Goal: Transaction & Acquisition: Purchase product/service

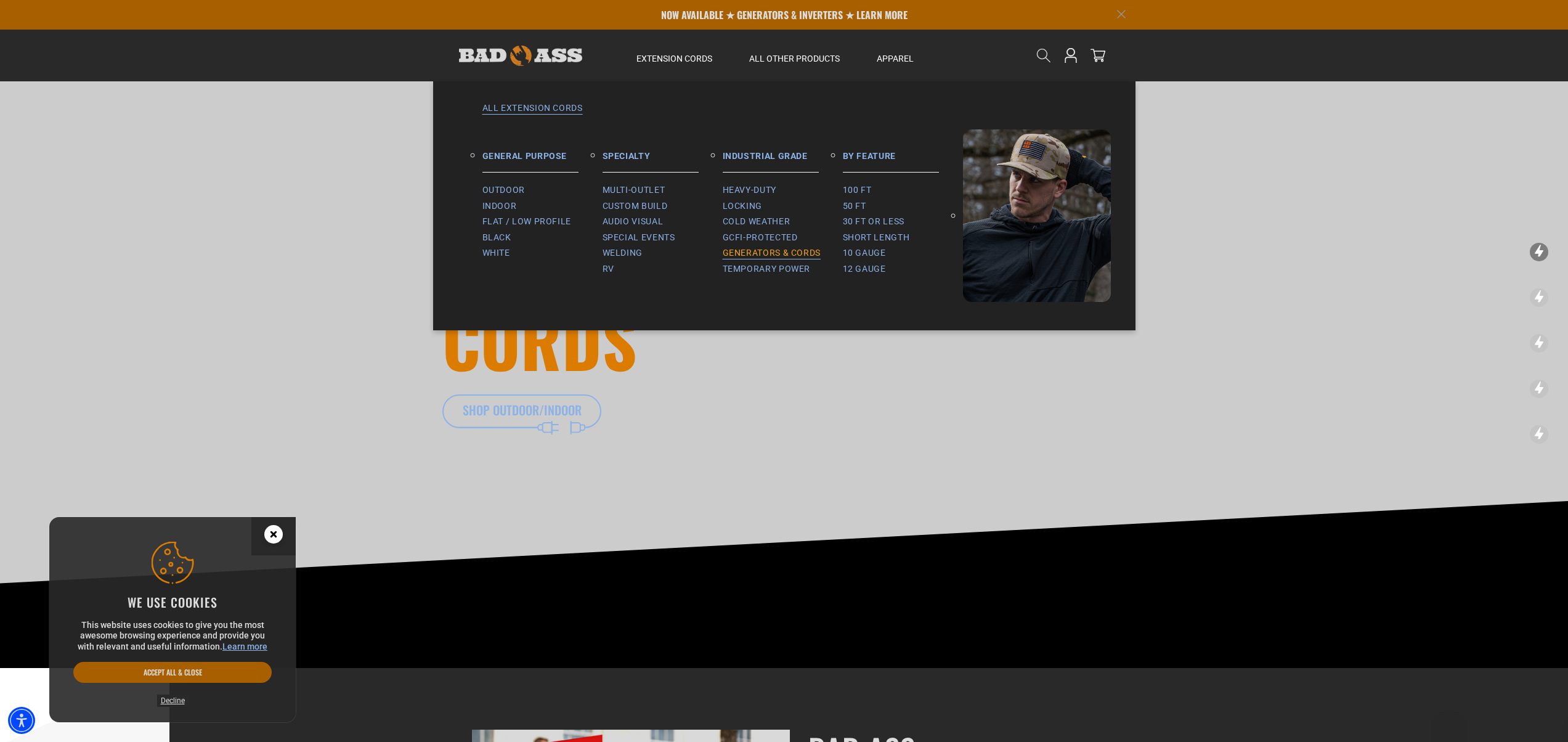
click at [759, 257] on span "Generators & Cords" at bounding box center [772, 253] width 99 height 11
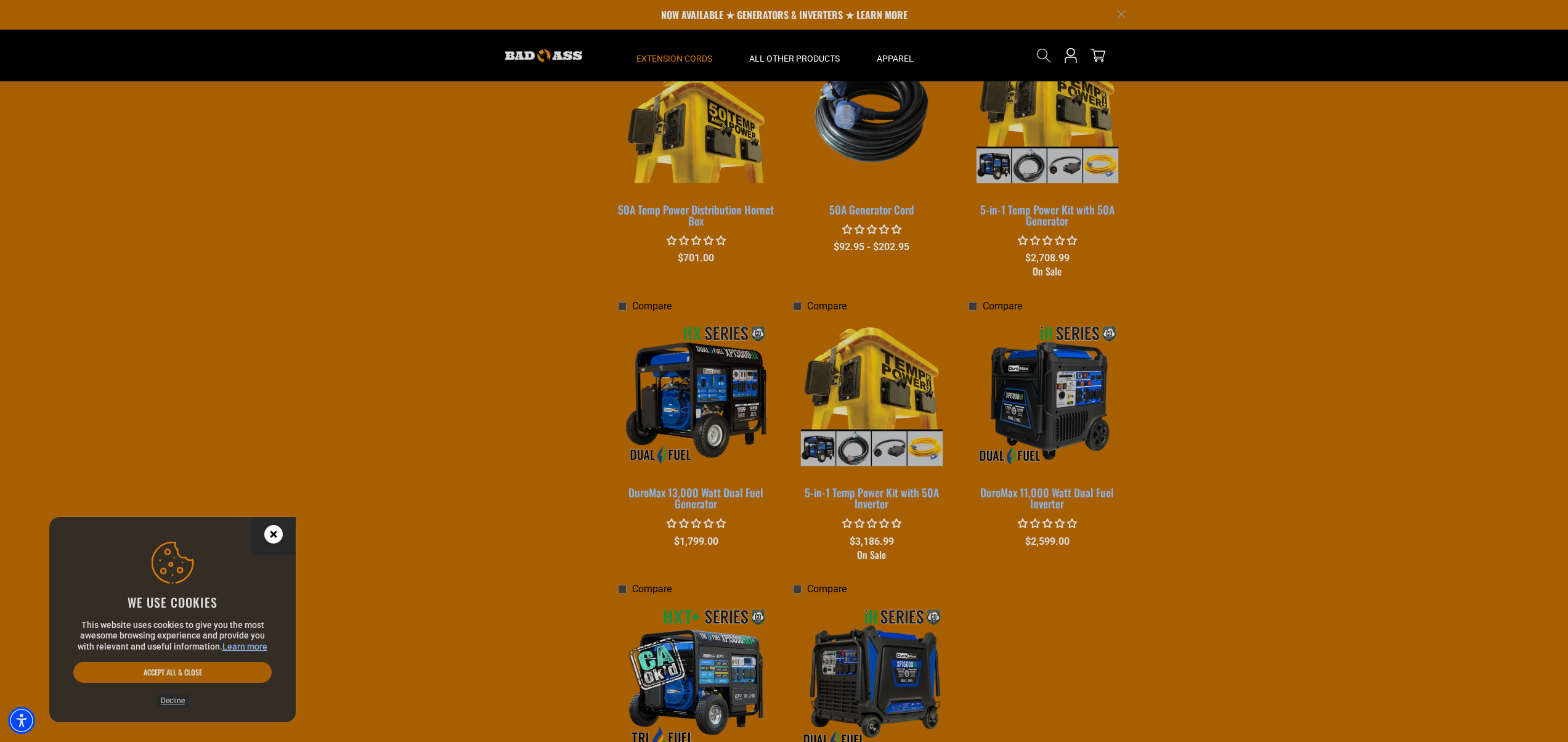
scroll to position [1776, 0]
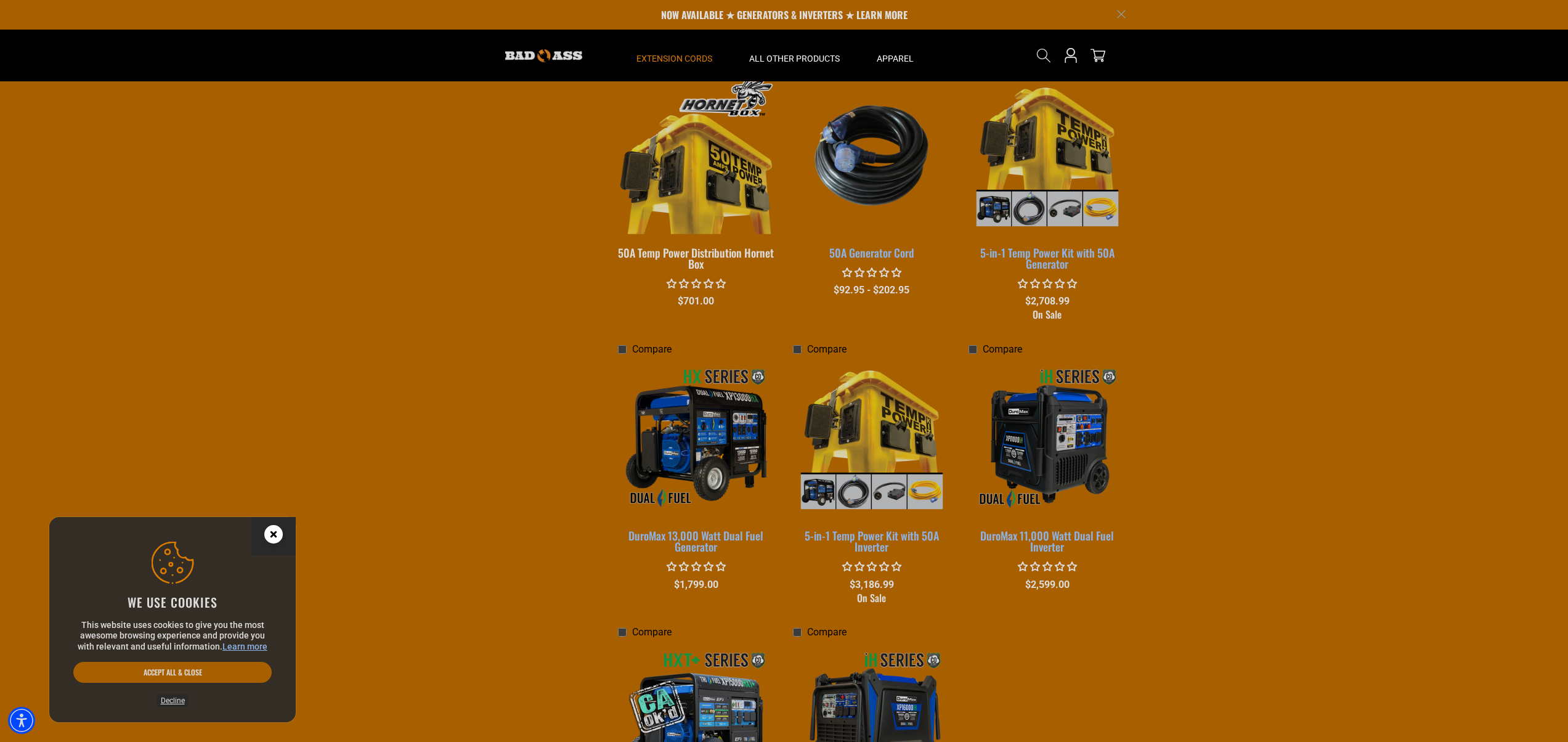
click at [676, 247] on div "50A Temp Power Distribution Hornet Box" at bounding box center [697, 258] width 157 height 22
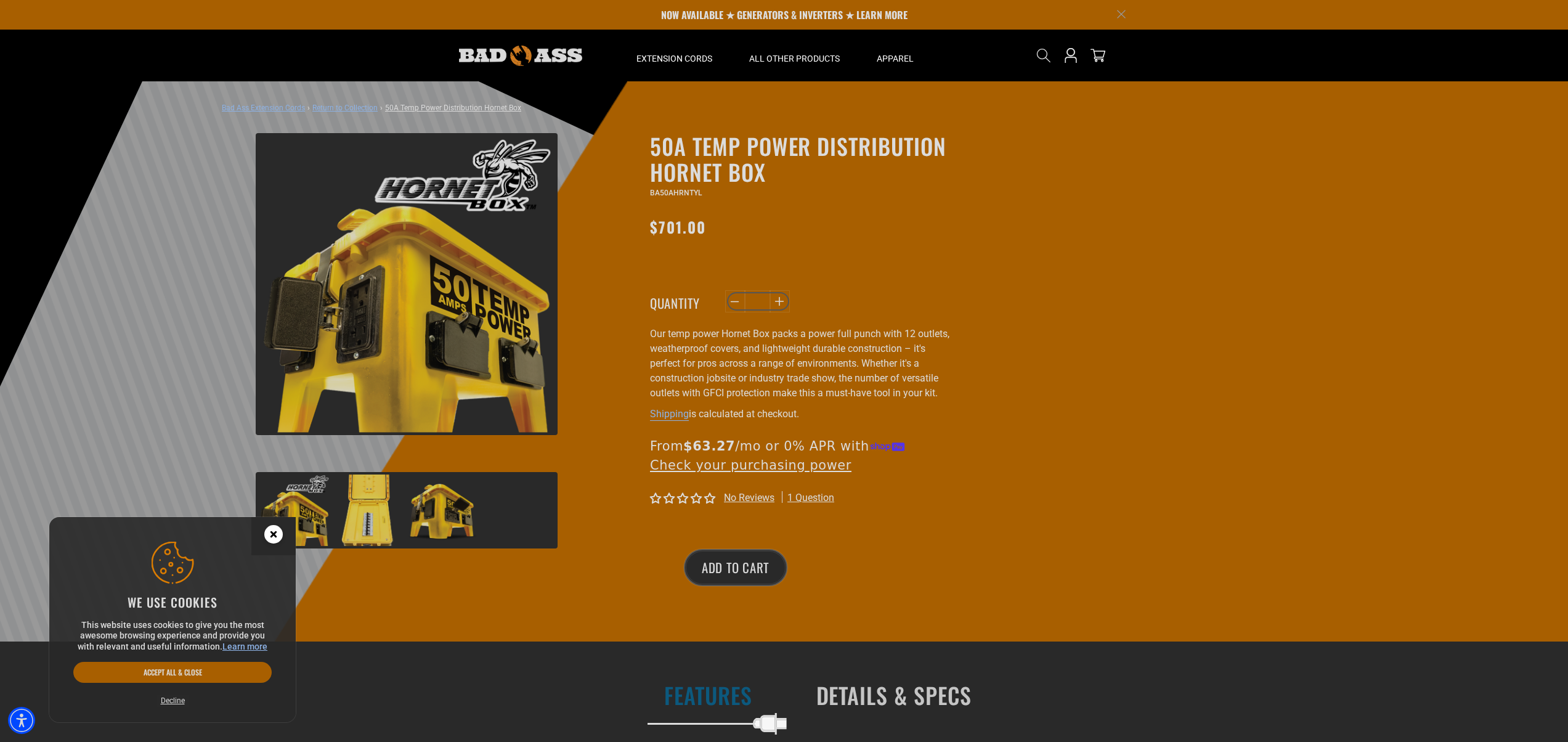
click at [439, 505] on img at bounding box center [443, 510] width 71 height 71
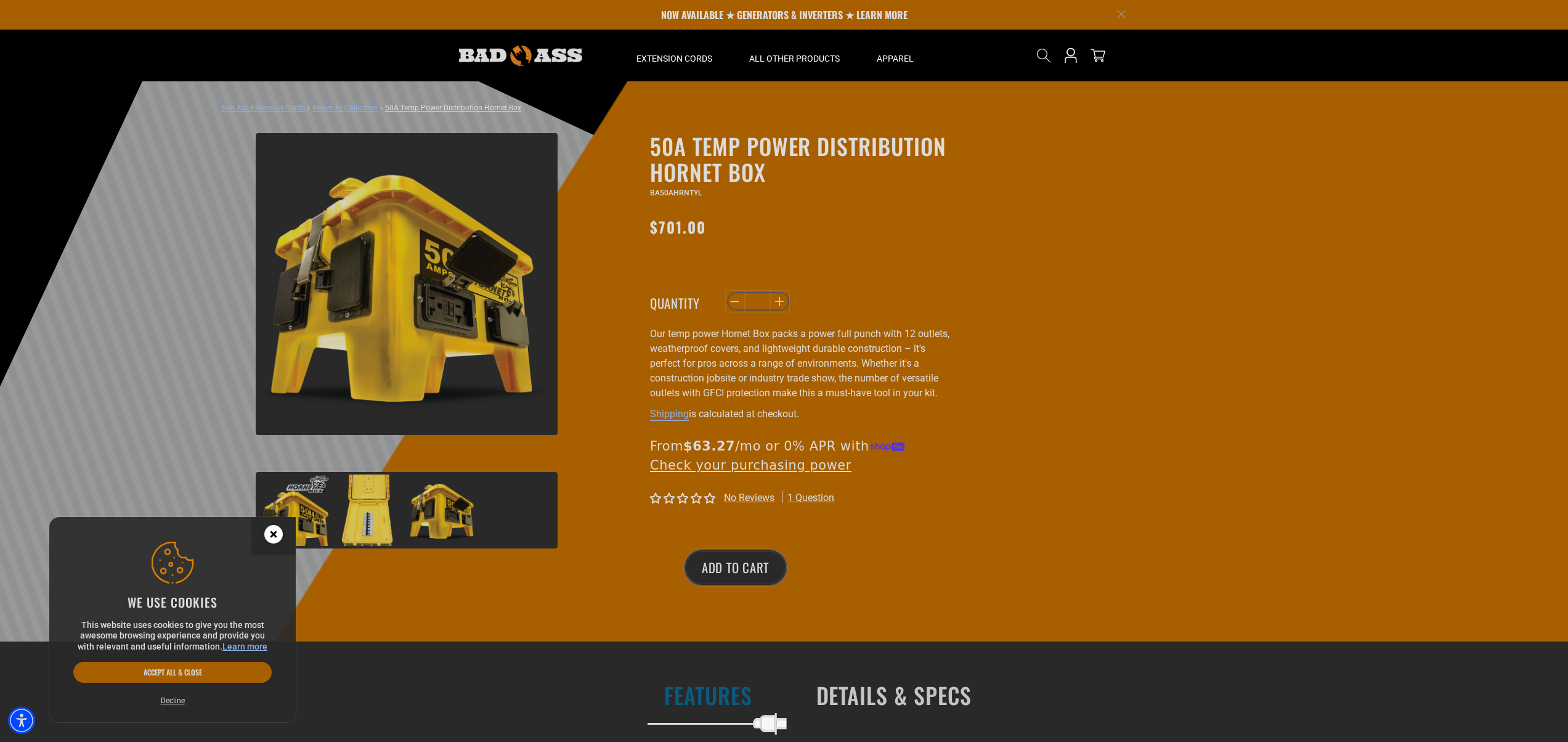
click at [374, 521] on img at bounding box center [368, 510] width 71 height 71
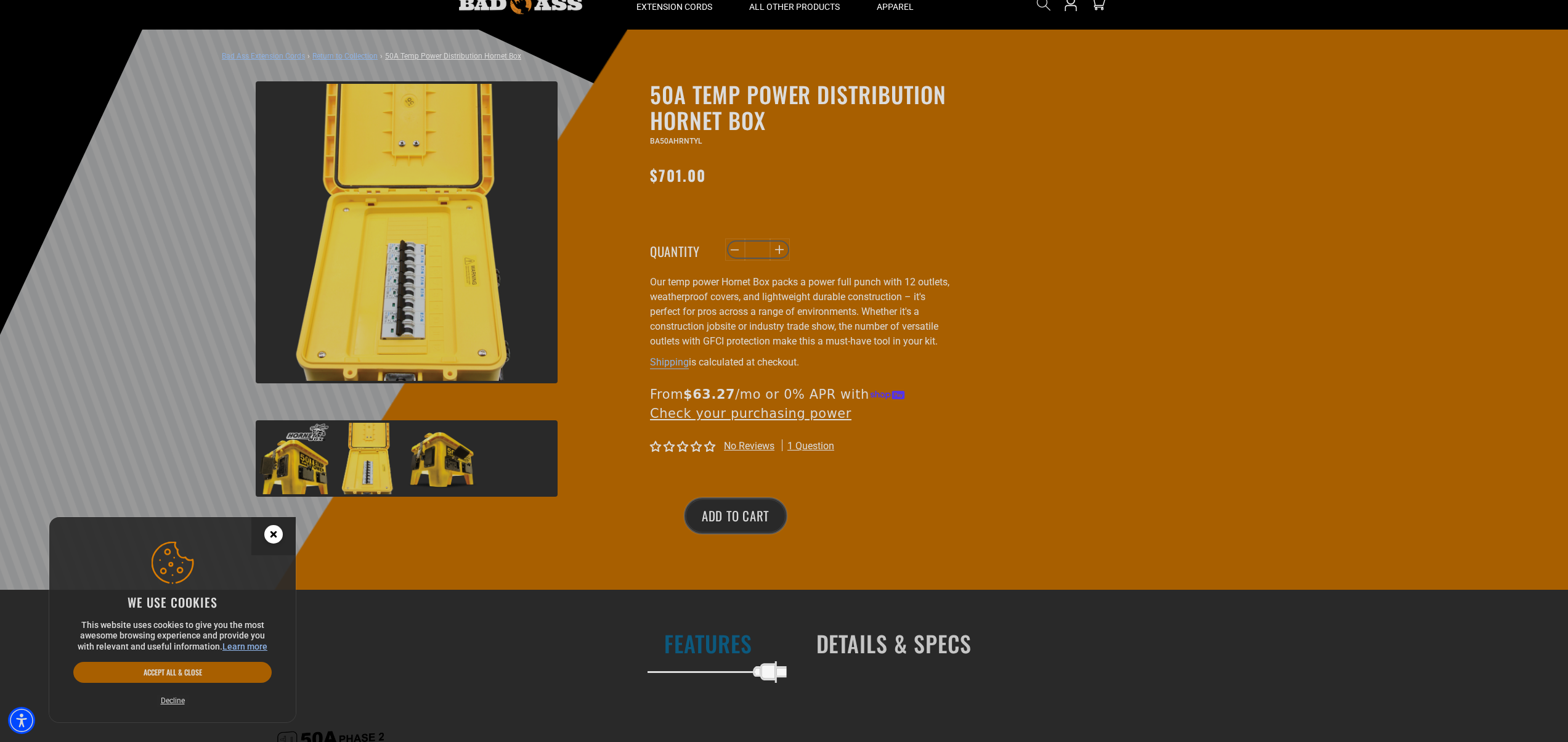
scroll to position [53, 0]
click at [181, 674] on button "Accept all & close" at bounding box center [172, 672] width 198 height 21
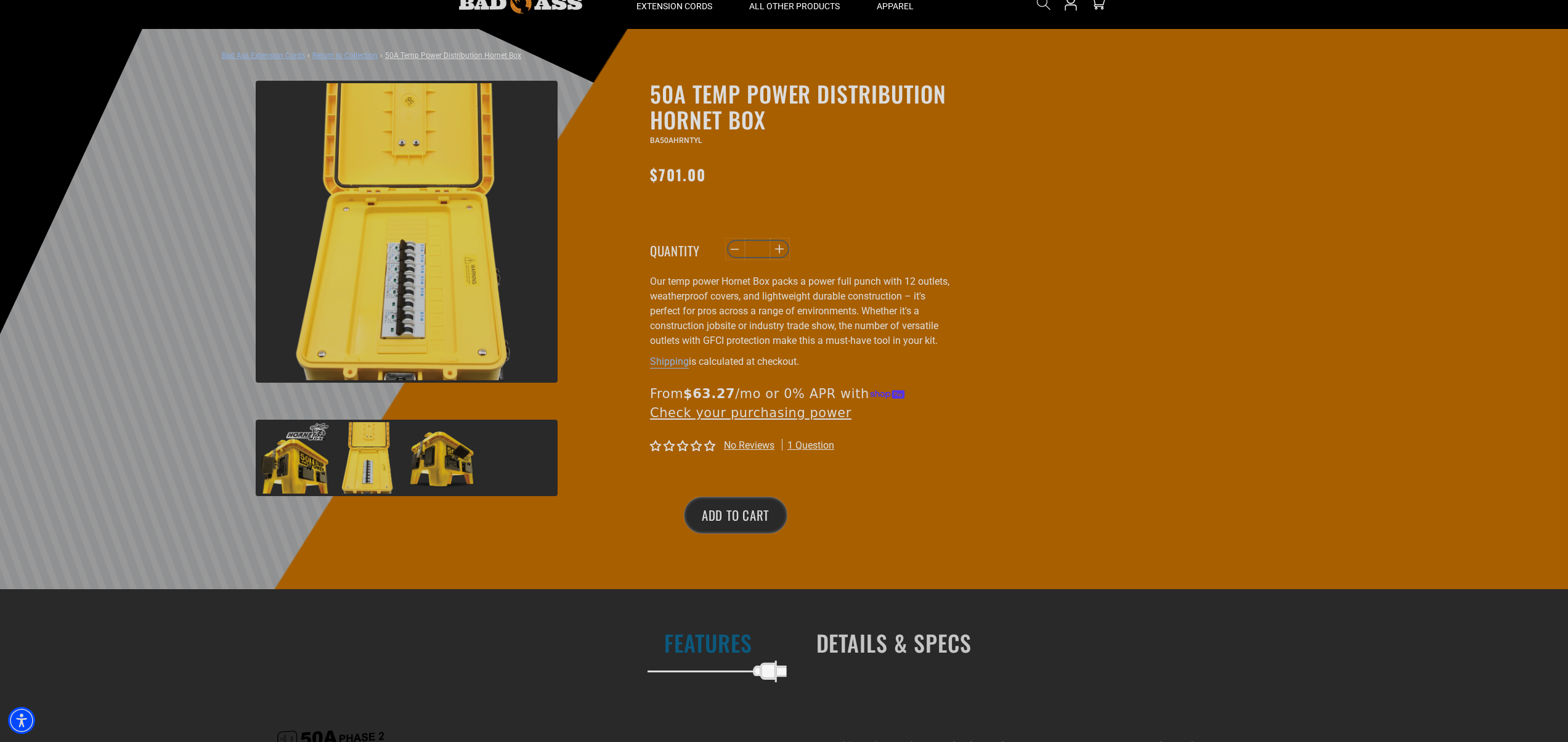
click at [300, 472] on img at bounding box center [294, 457] width 71 height 71
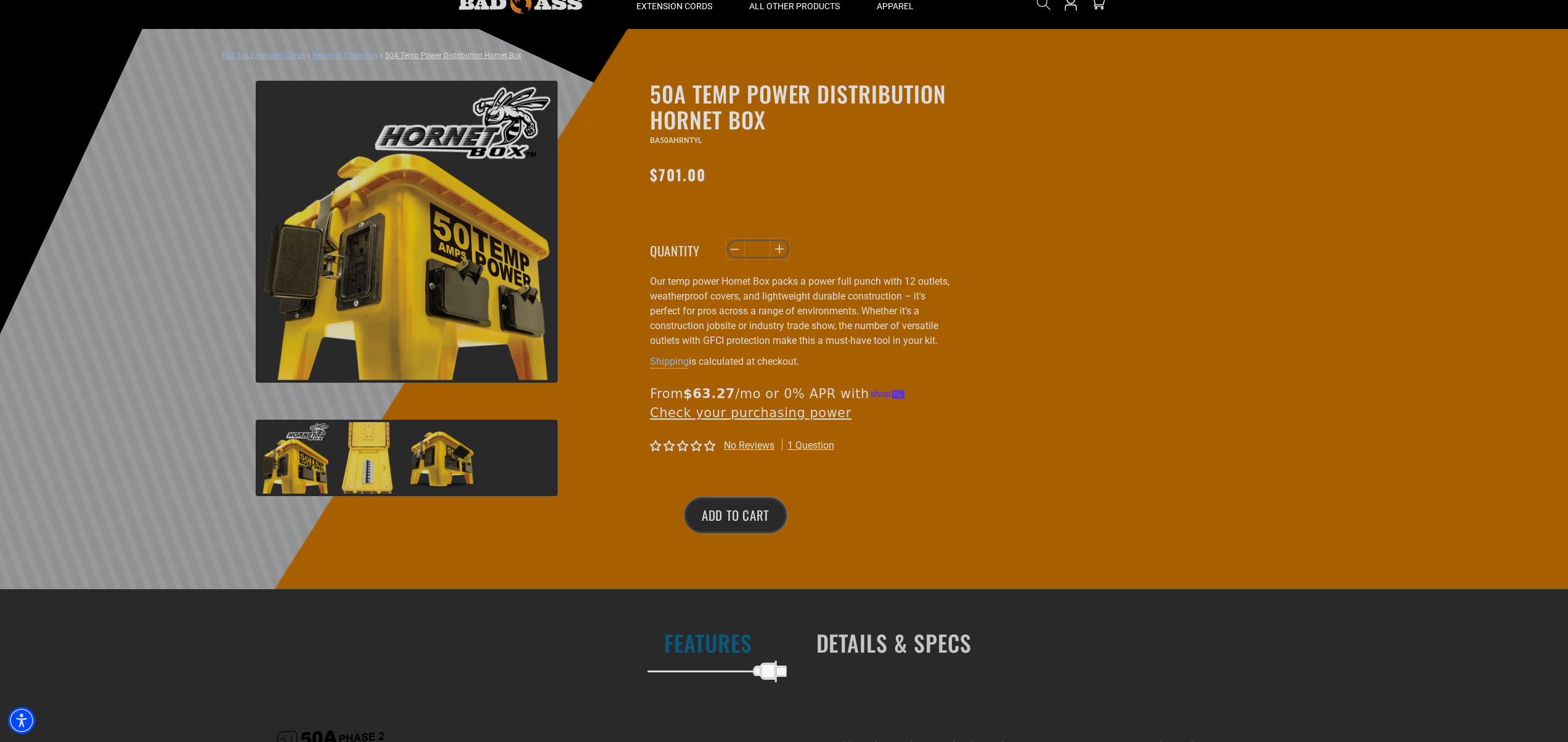
click at [378, 474] on img at bounding box center [368, 457] width 71 height 71
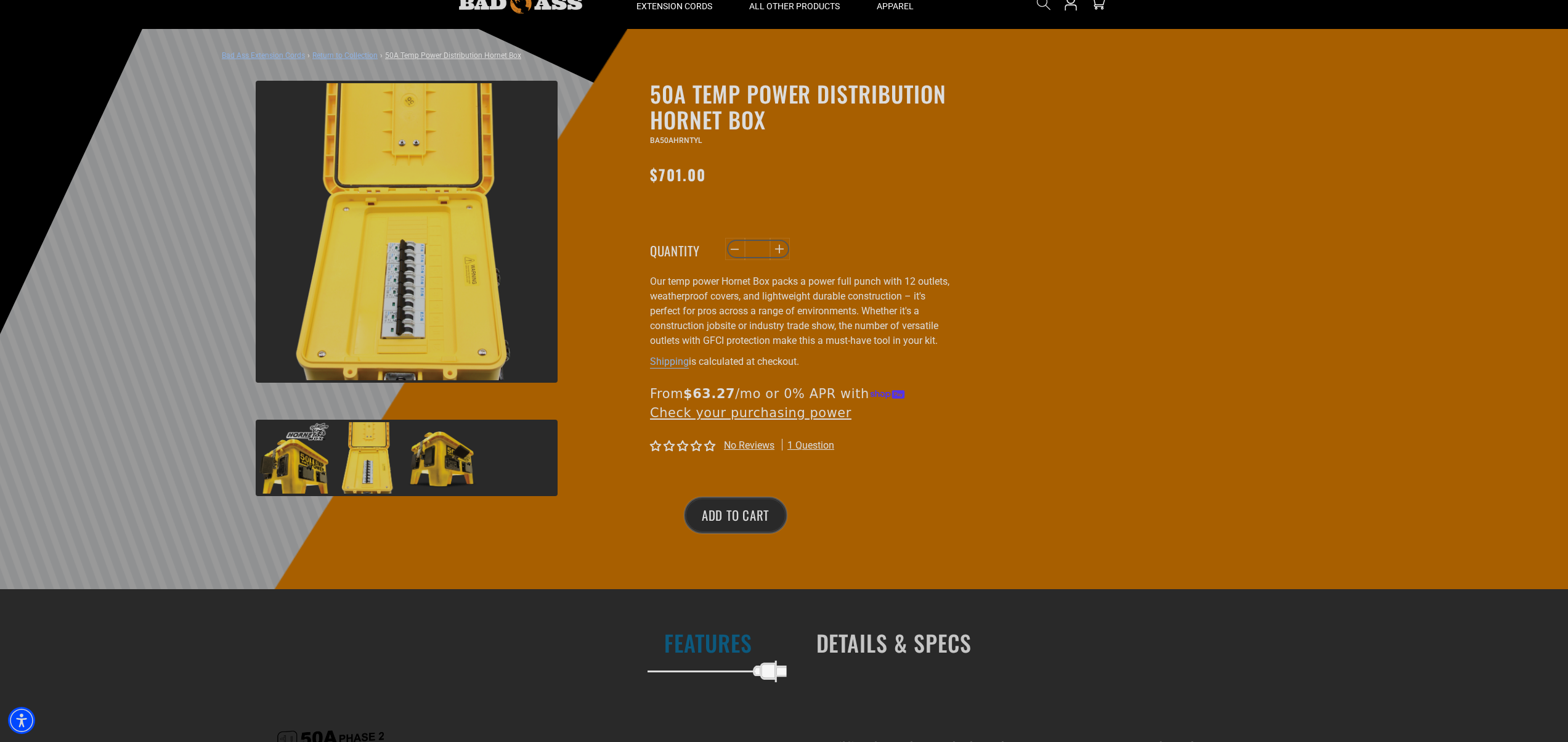
click at [452, 466] on img at bounding box center [443, 457] width 71 height 71
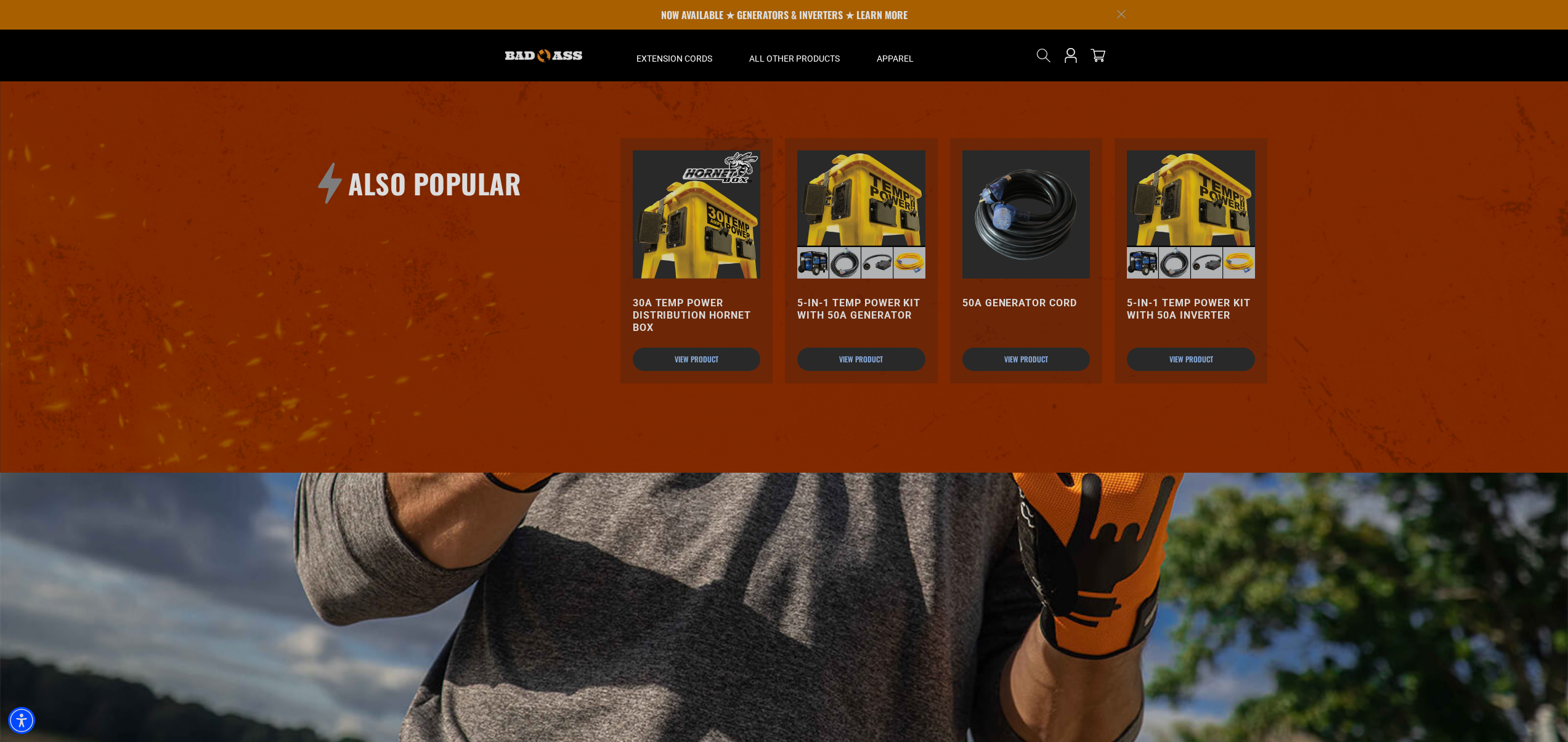
scroll to position [1185, 0]
click at [853, 311] on h3 "5-in-1 Temp Power Kit with 50A Generator" at bounding box center [861, 311] width 128 height 25
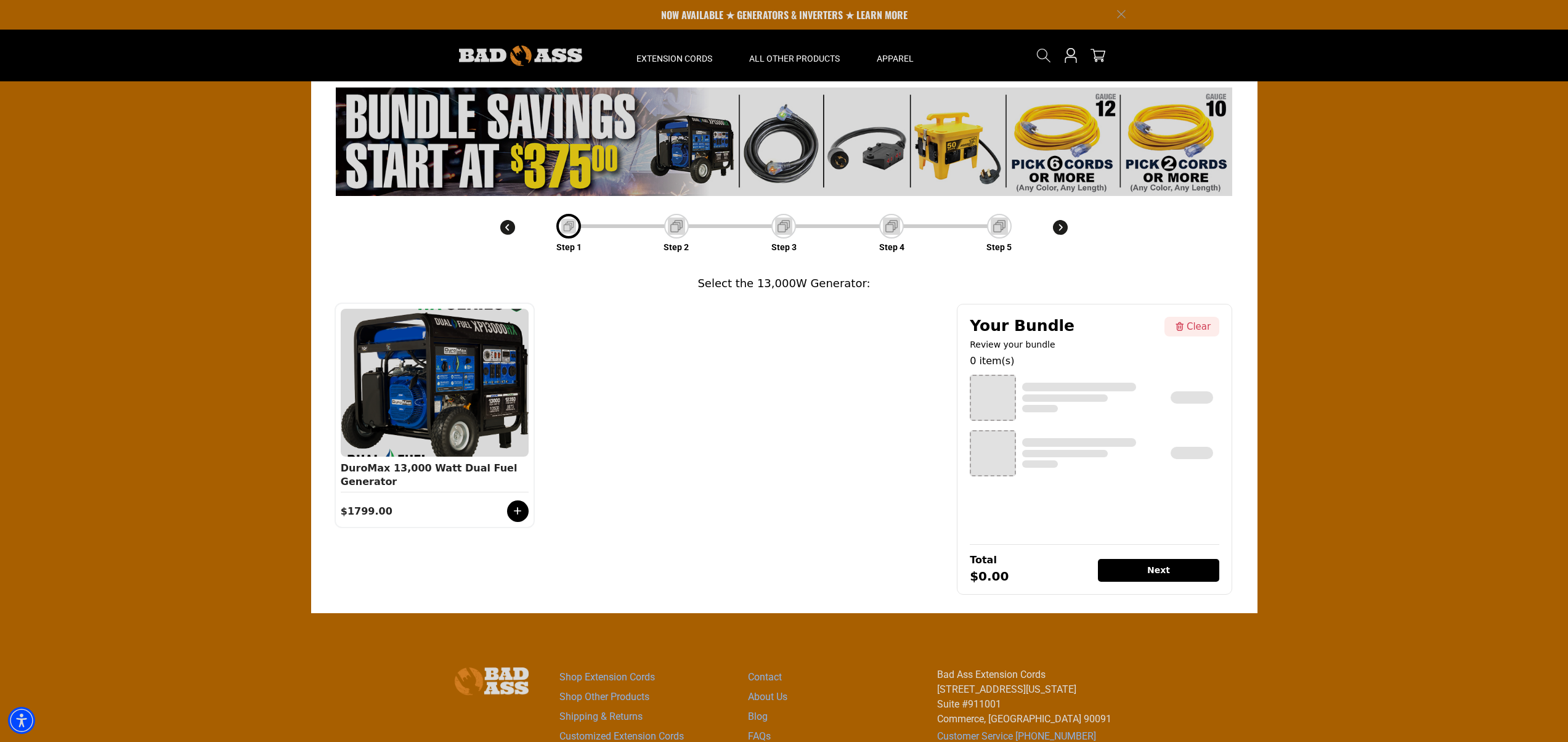
click at [192, 134] on div "Step 1 Step 2 Step 3 Step 4 Step 5 Select the 13,000W Generator: Category 1 Cat…" at bounding box center [784, 346] width 1568 height 531
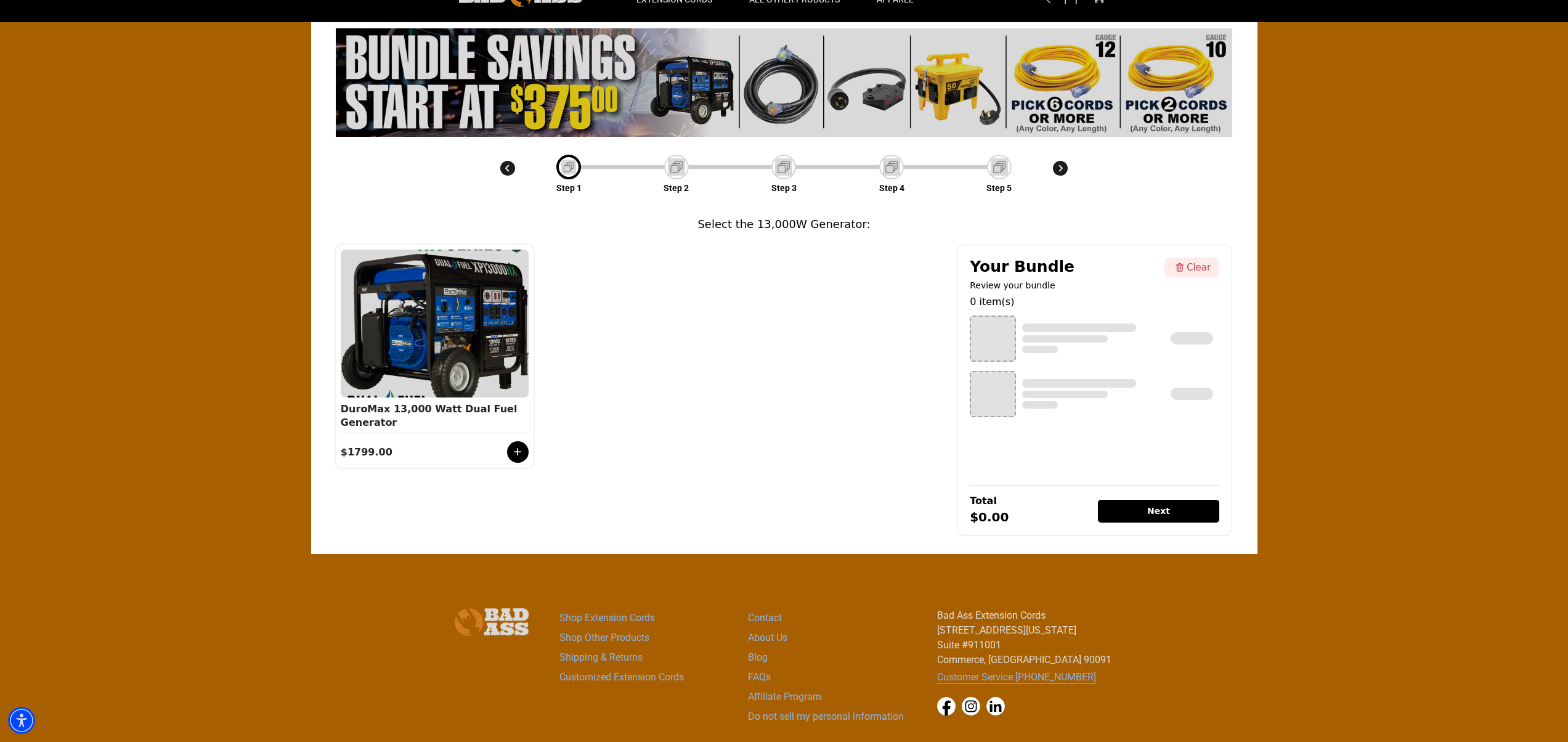
scroll to position [69, 0]
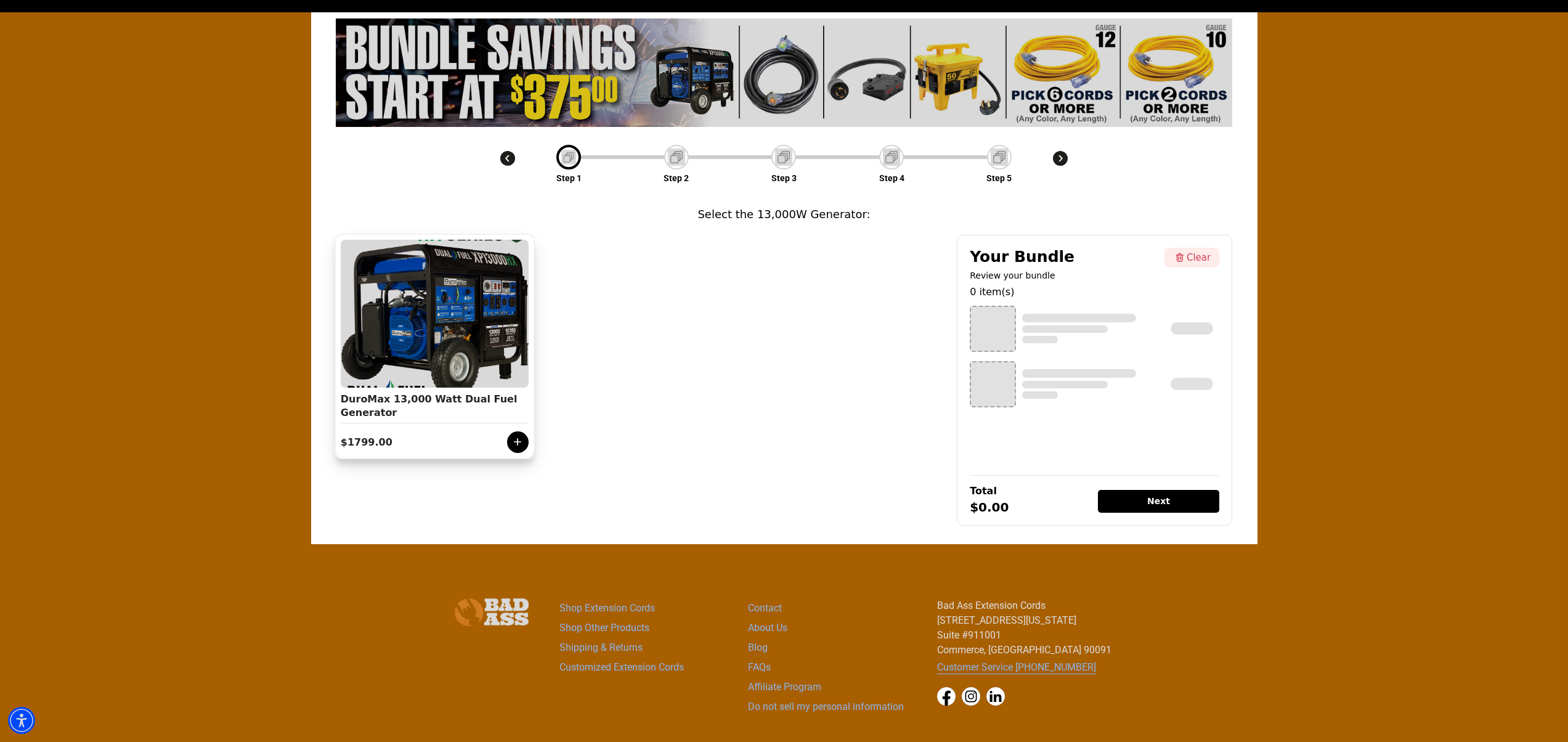
click at [362, 398] on div "DuroMax 13,000 Watt Dual Fuel Generator" at bounding box center [434, 407] width 188 height 31
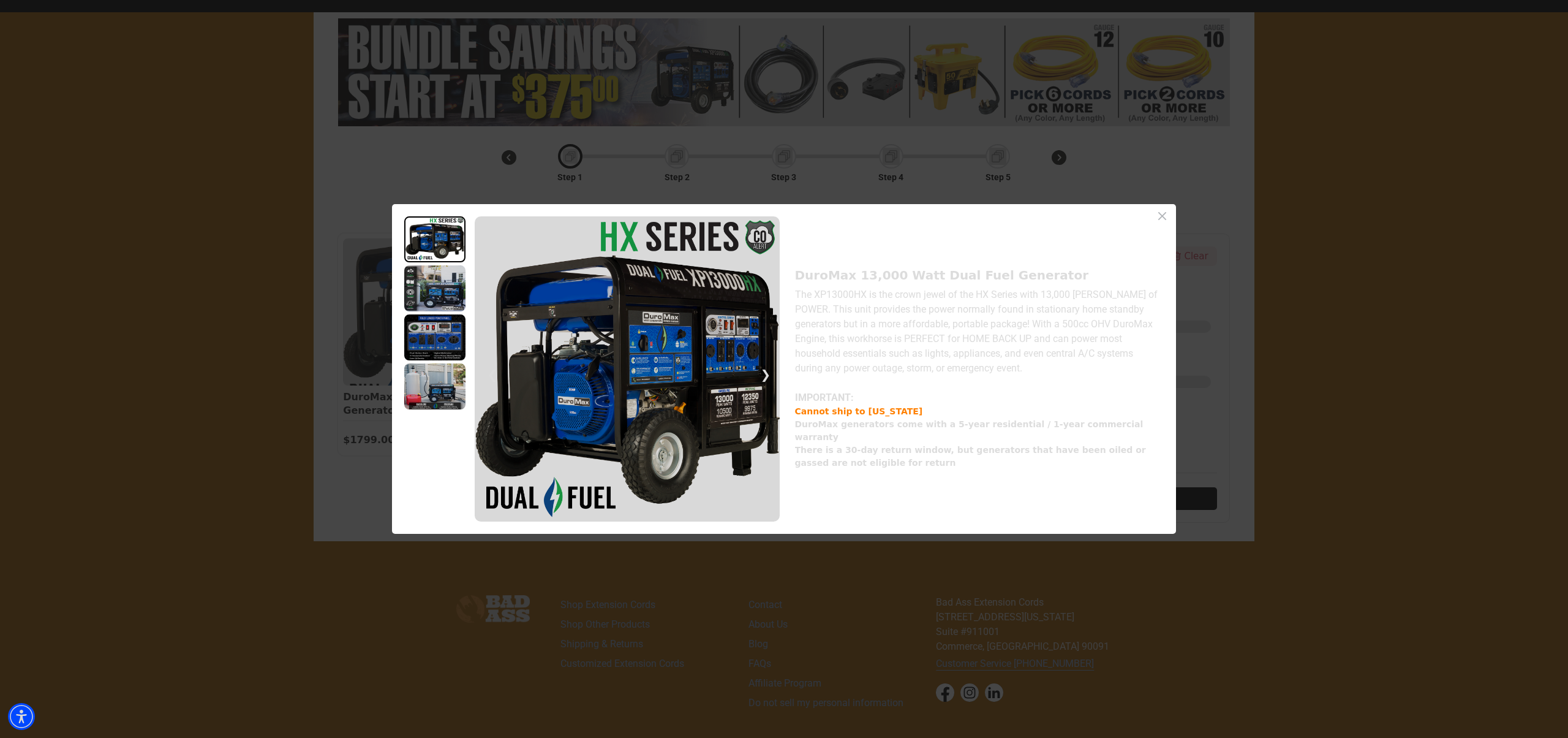
click at [1169, 218] on icon "Close dialog" at bounding box center [1162, 216] width 16 height 16
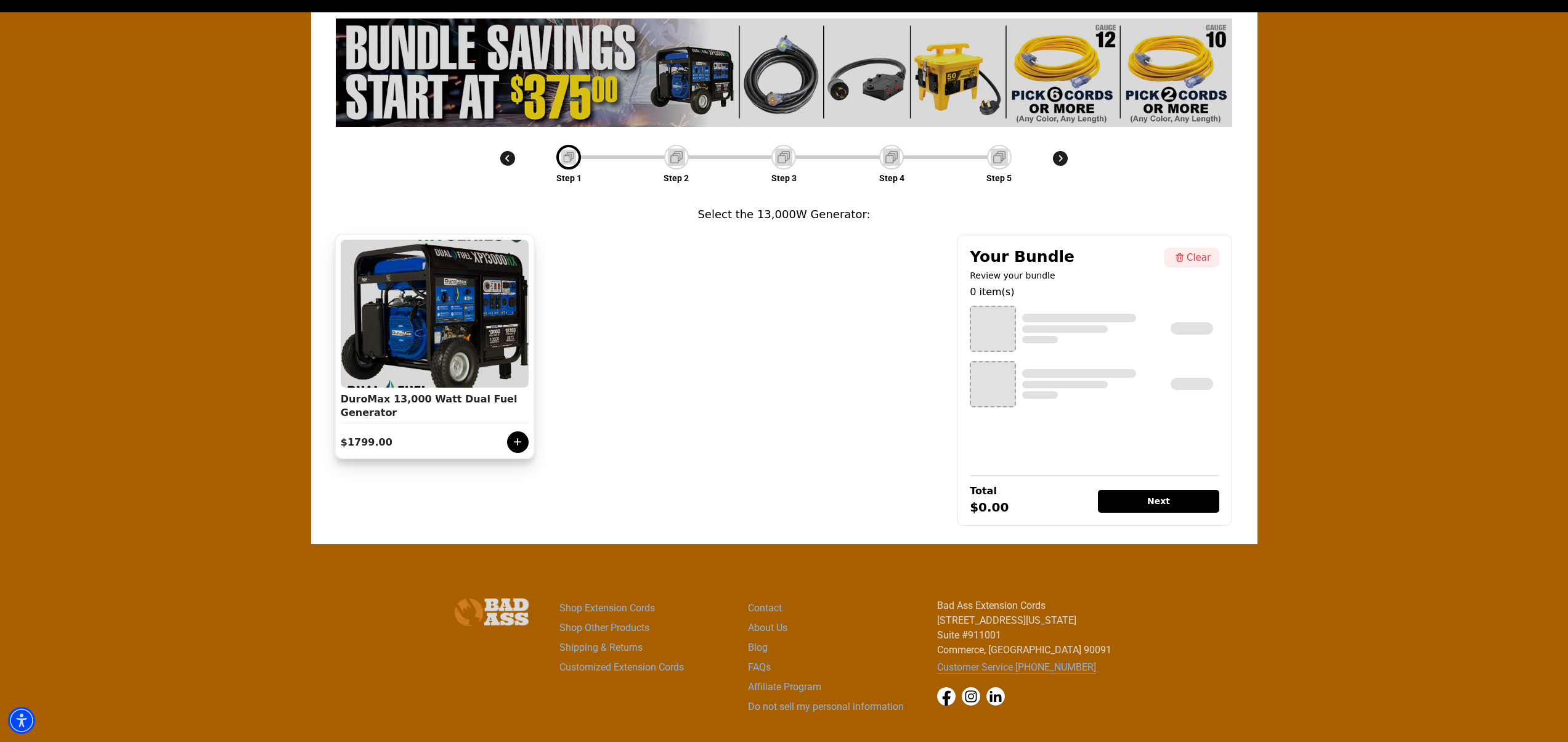
click at [525, 441] on div at bounding box center [517, 442] width 21 height 21
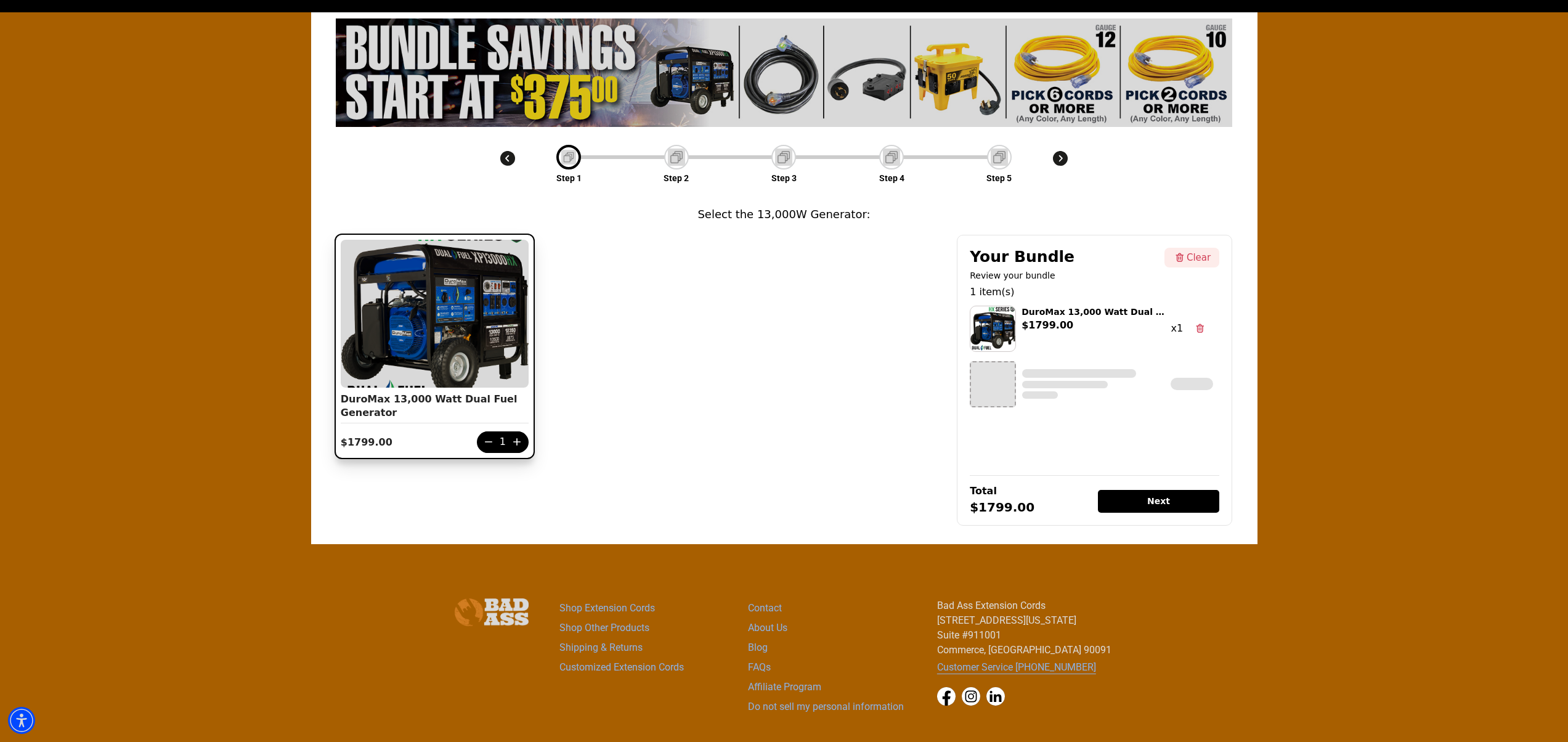
click at [687, 158] on div at bounding box center [676, 157] width 25 height 25
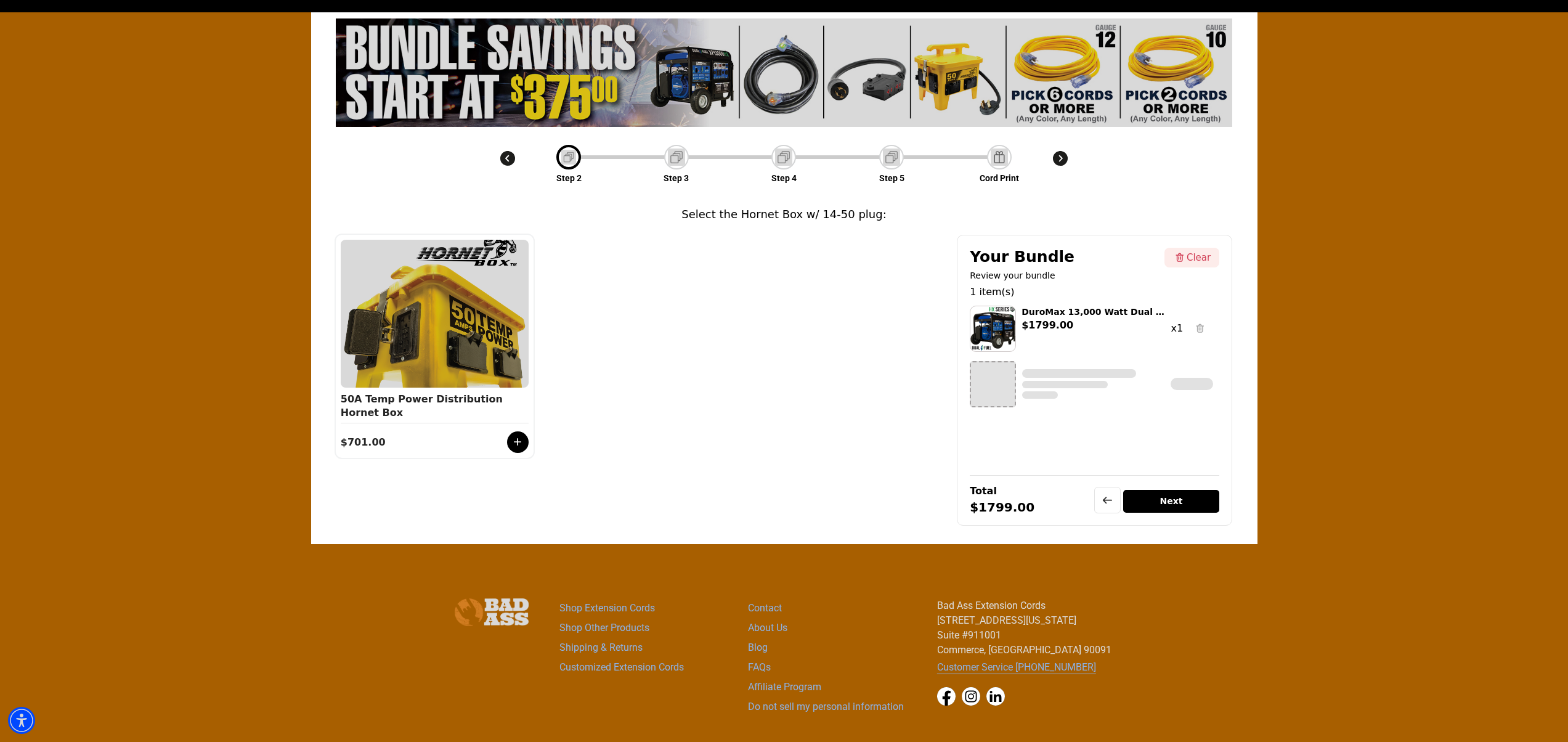
scroll to position [43, 0]
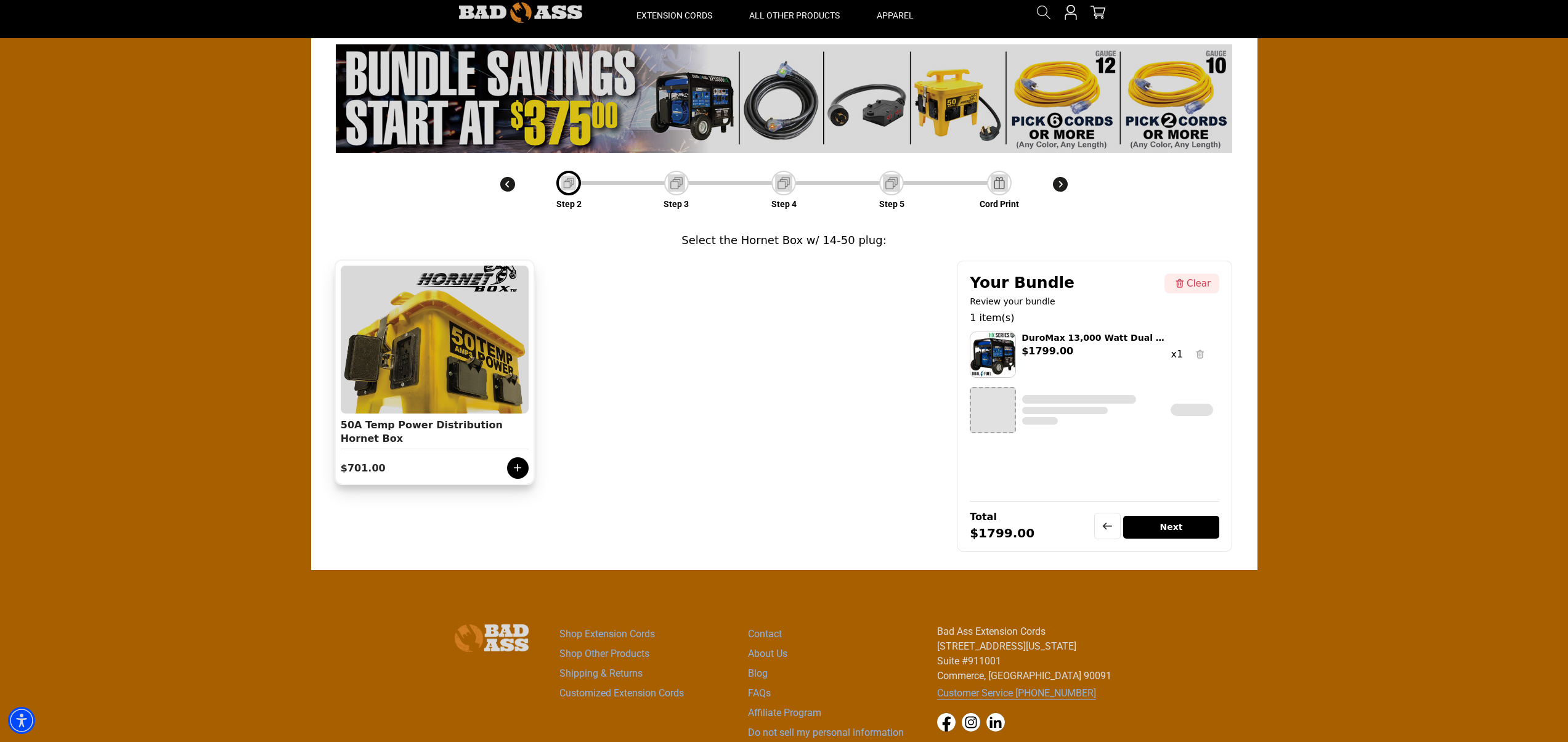
click at [521, 466] on icon at bounding box center [517, 467] width 12 height 12
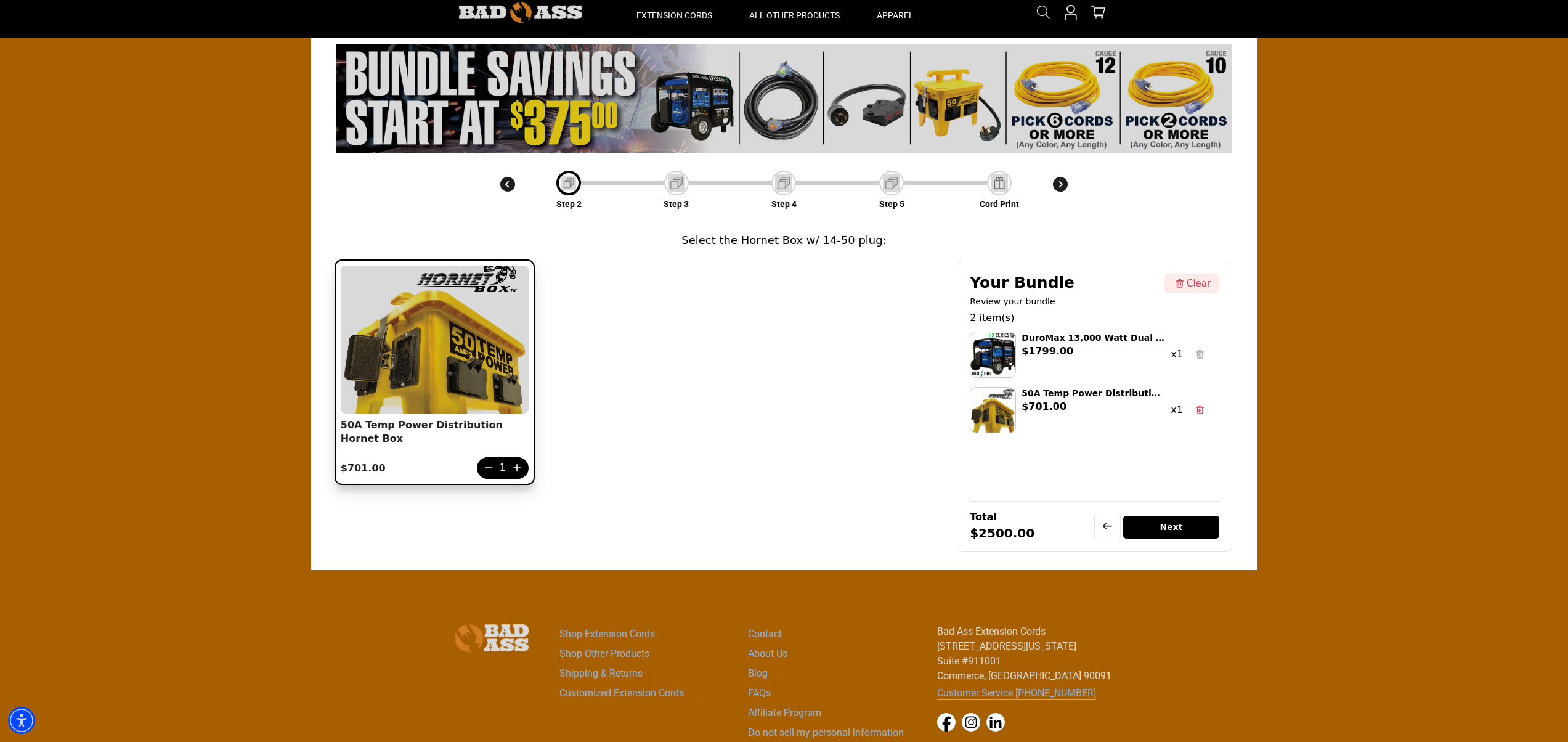
click at [684, 181] on img at bounding box center [676, 183] width 18 height 18
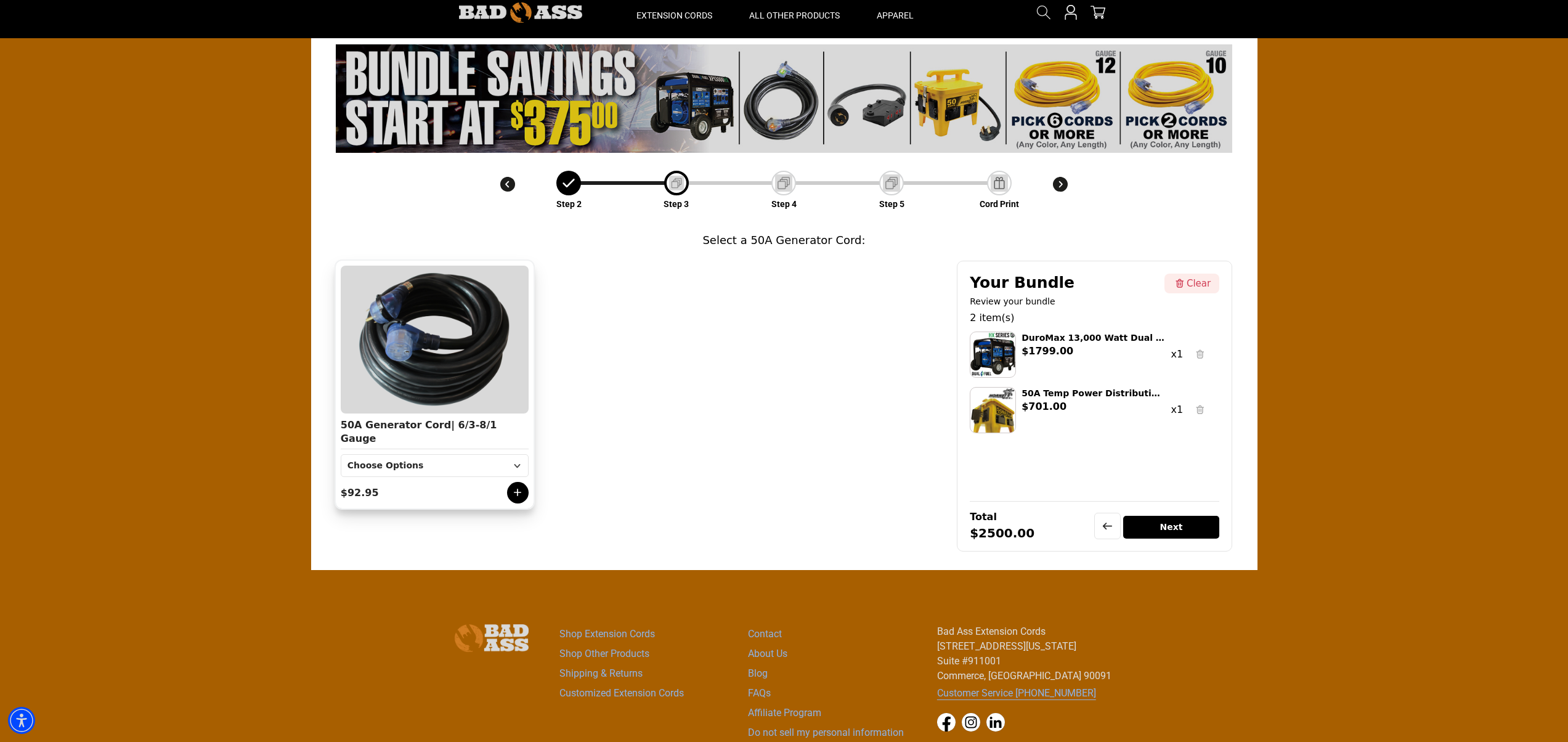
click at [520, 494] on icon at bounding box center [517, 492] width 12 height 12
click at [780, 187] on img at bounding box center [784, 183] width 18 height 18
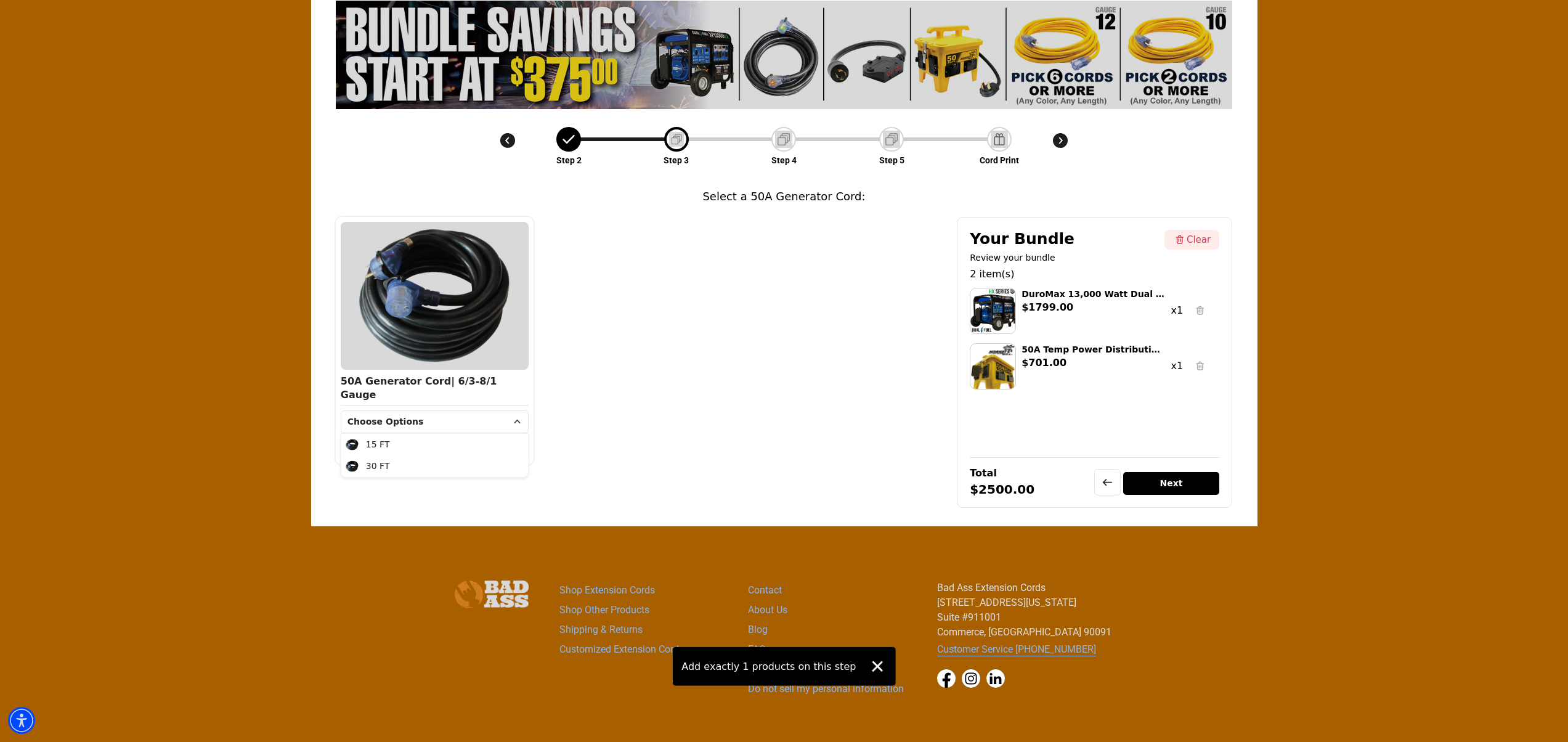
scroll to position [114, 0]
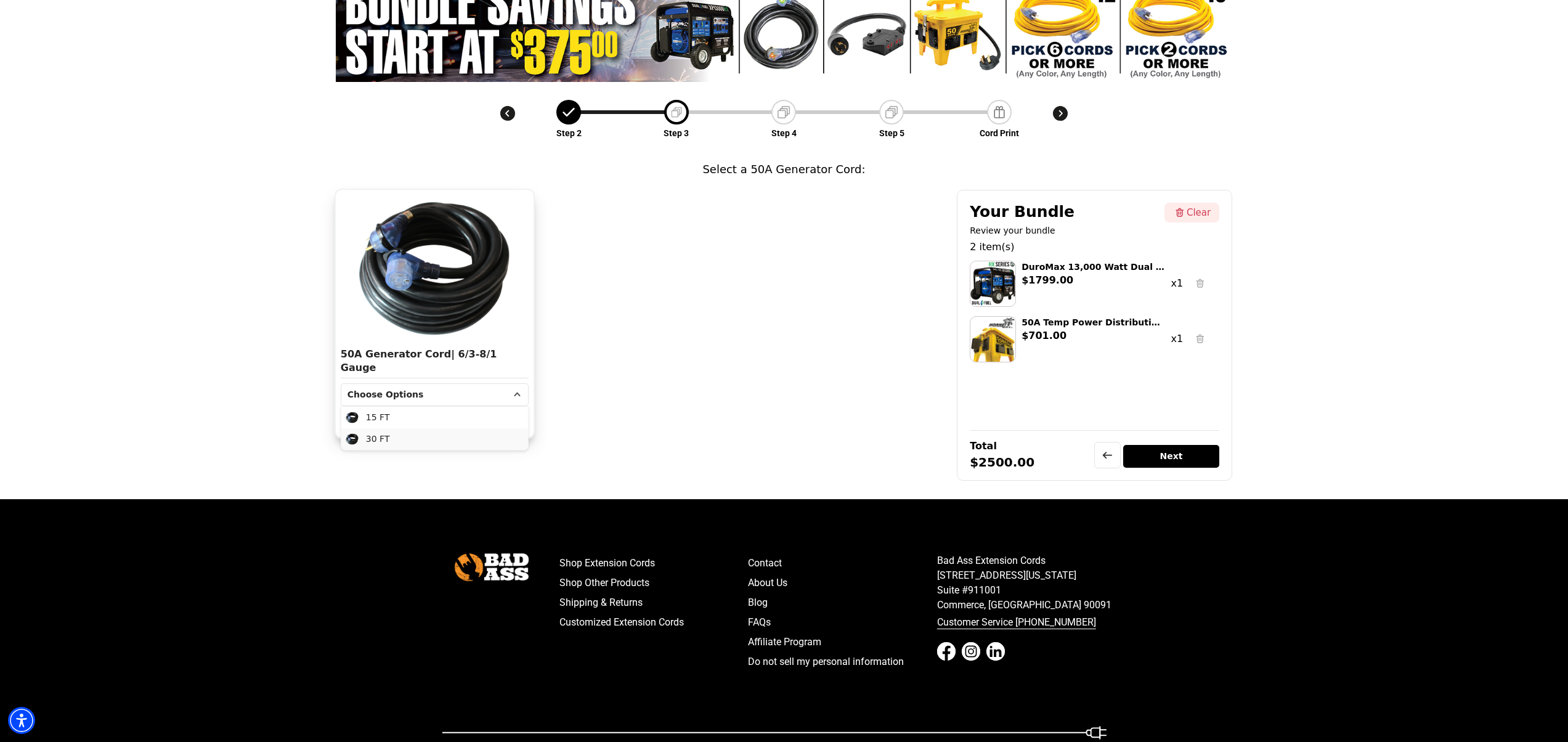
click at [394, 442] on li "30 FT" at bounding box center [434, 439] width 186 height 21
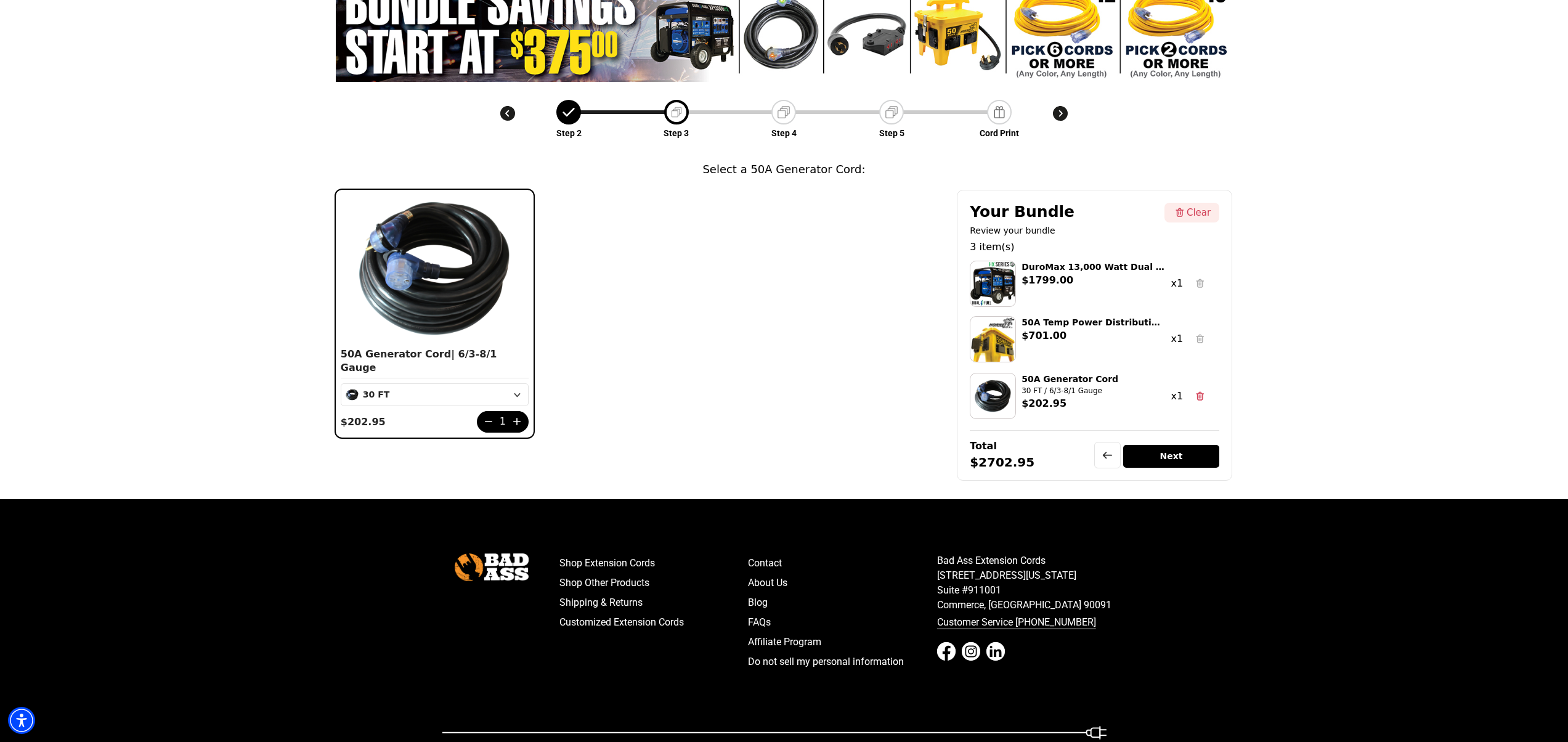
click at [813, 120] on div "Step 2 Step 3 Step 4 Step 5 Cord Print" at bounding box center [784, 121] width 538 height 42
click at [789, 109] on img at bounding box center [784, 112] width 18 height 18
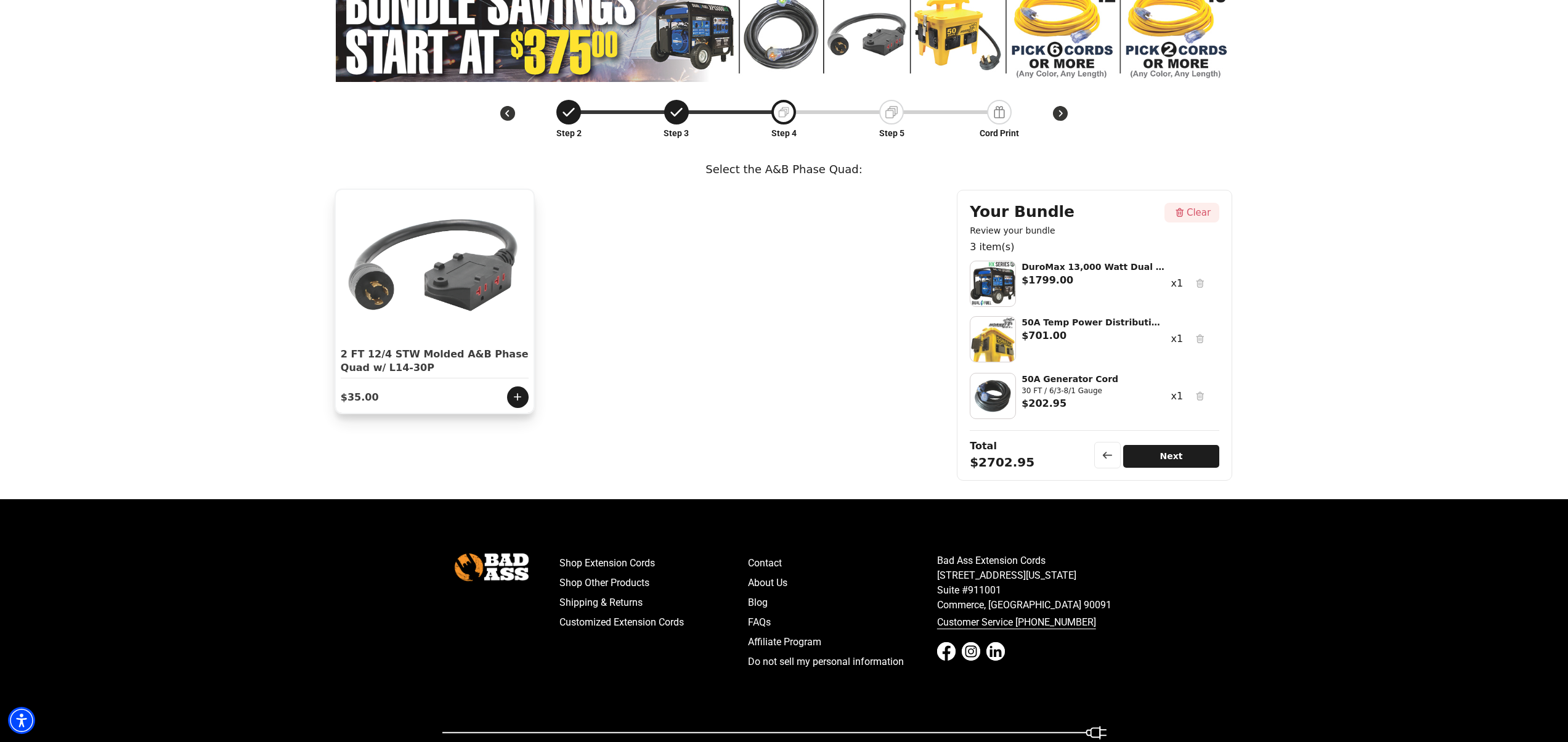
scroll to position [43, 0]
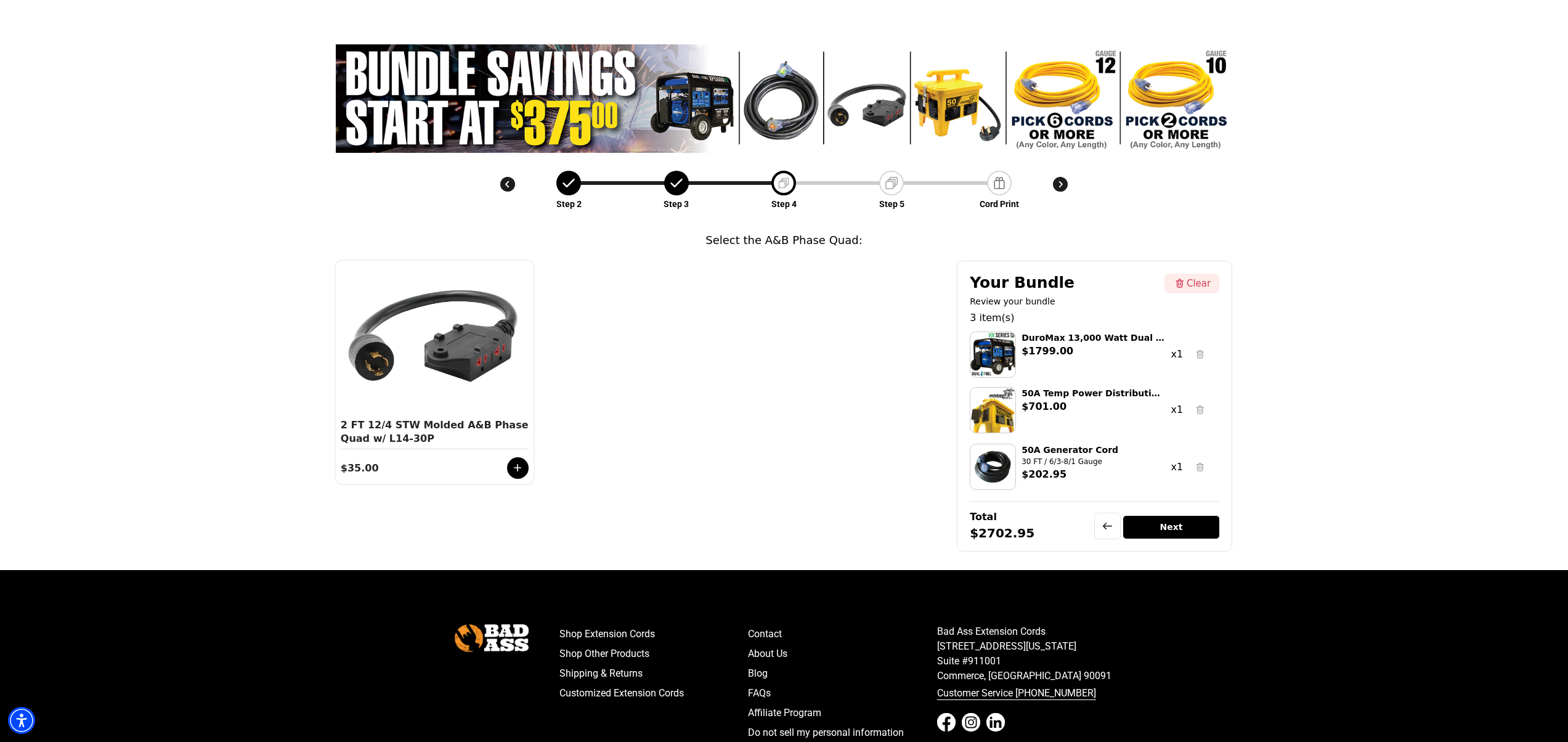
click at [894, 181] on img at bounding box center [892, 183] width 18 height 18
click at [517, 476] on div at bounding box center [517, 468] width 21 height 21
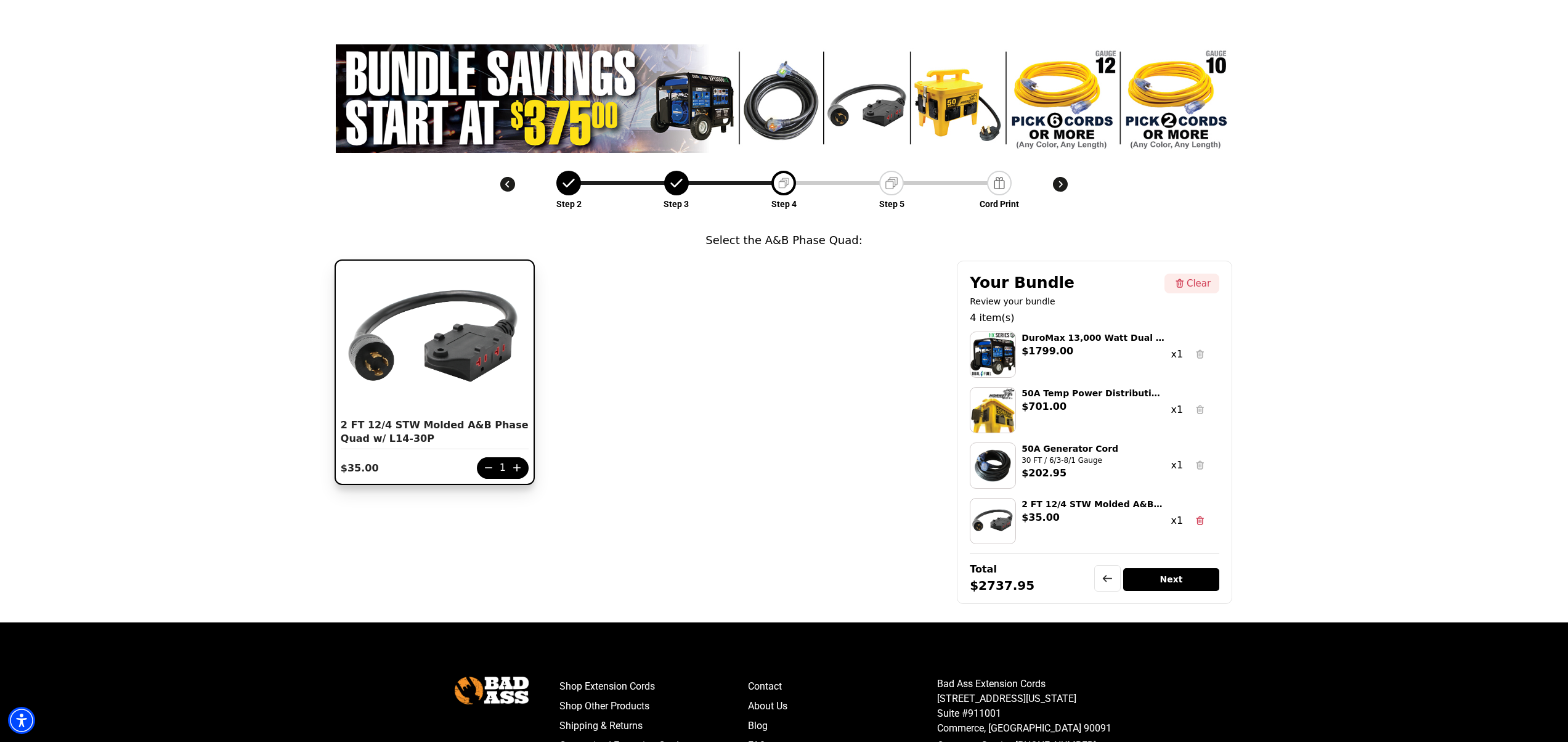
click at [895, 184] on img at bounding box center [892, 183] width 18 height 18
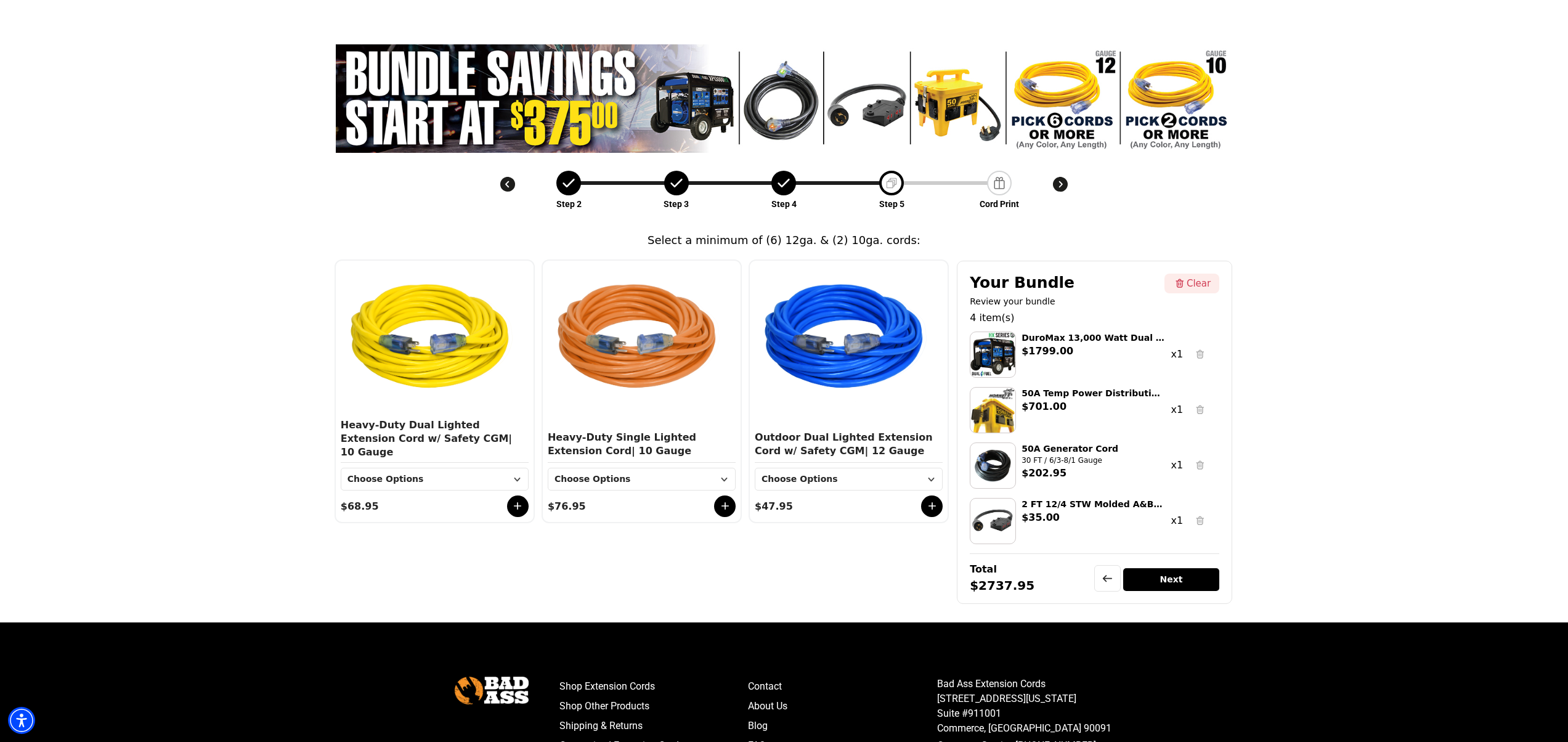
click at [188, 351] on div "Step 2 Step 3 Step 4 Step 5 Cord Print Select a minimum of (6) 12ga. & (2) 10ga…" at bounding box center [784, 330] width 1568 height 583
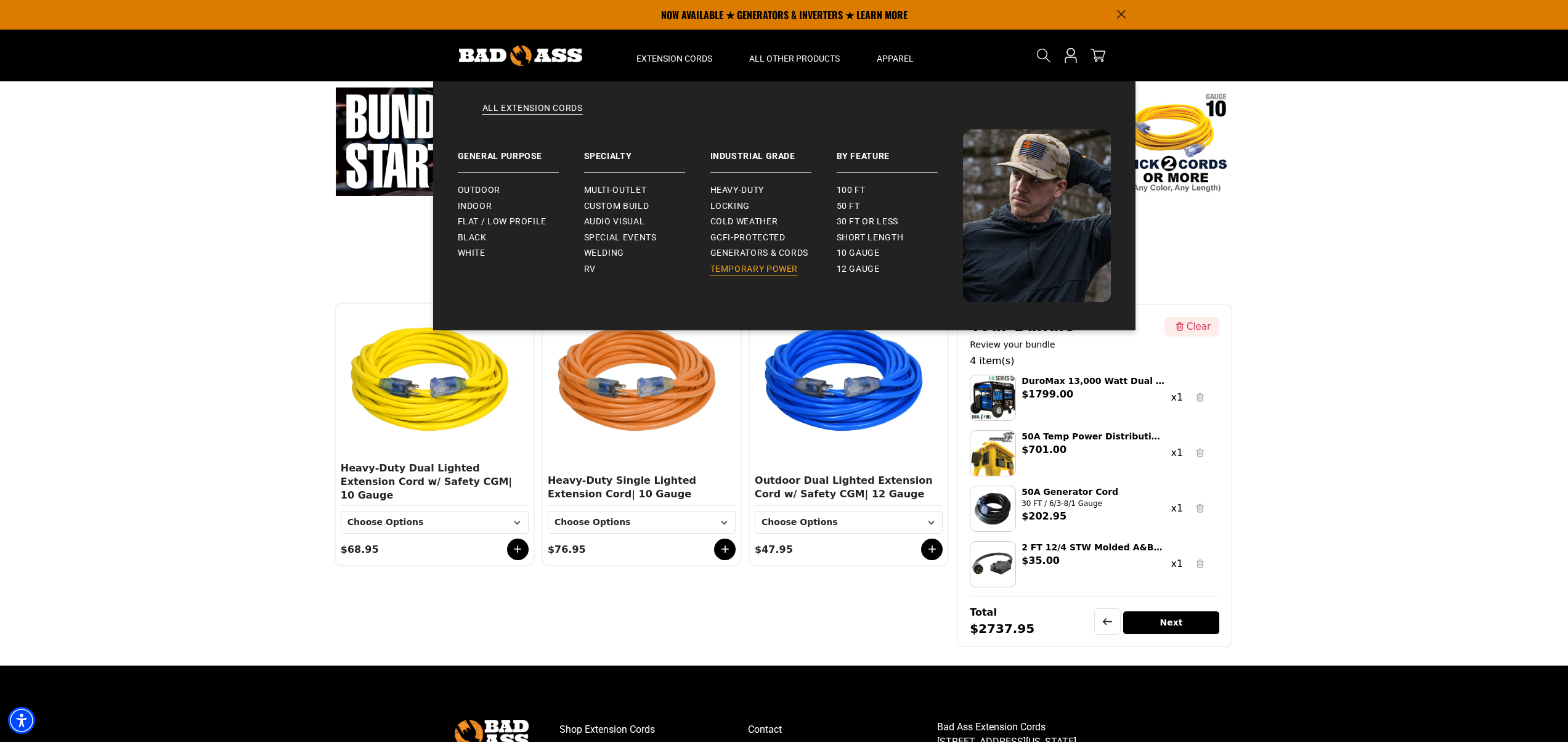
click at [770, 268] on span "Temporary Power" at bounding box center [754, 269] width 88 height 11
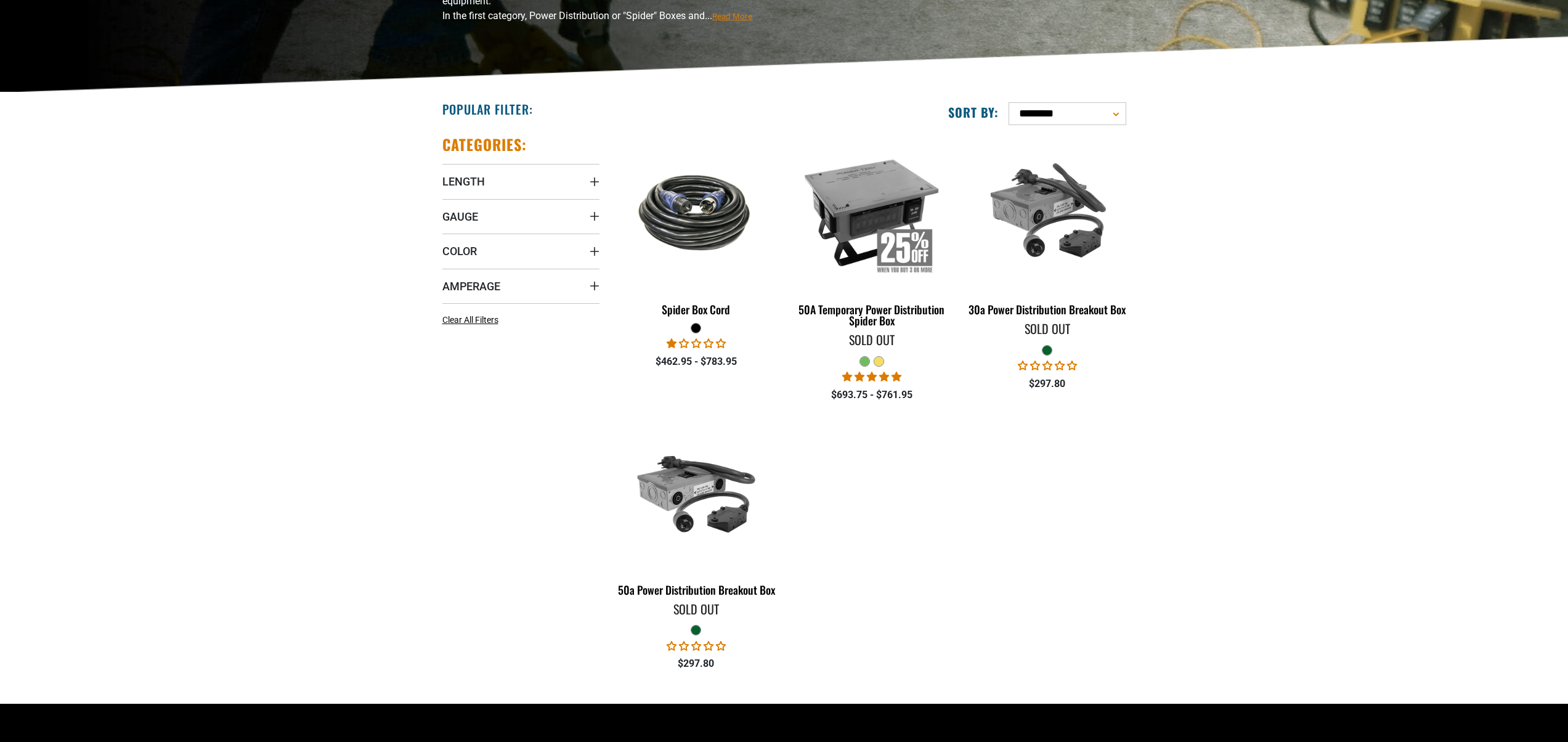
scroll to position [224, 0]
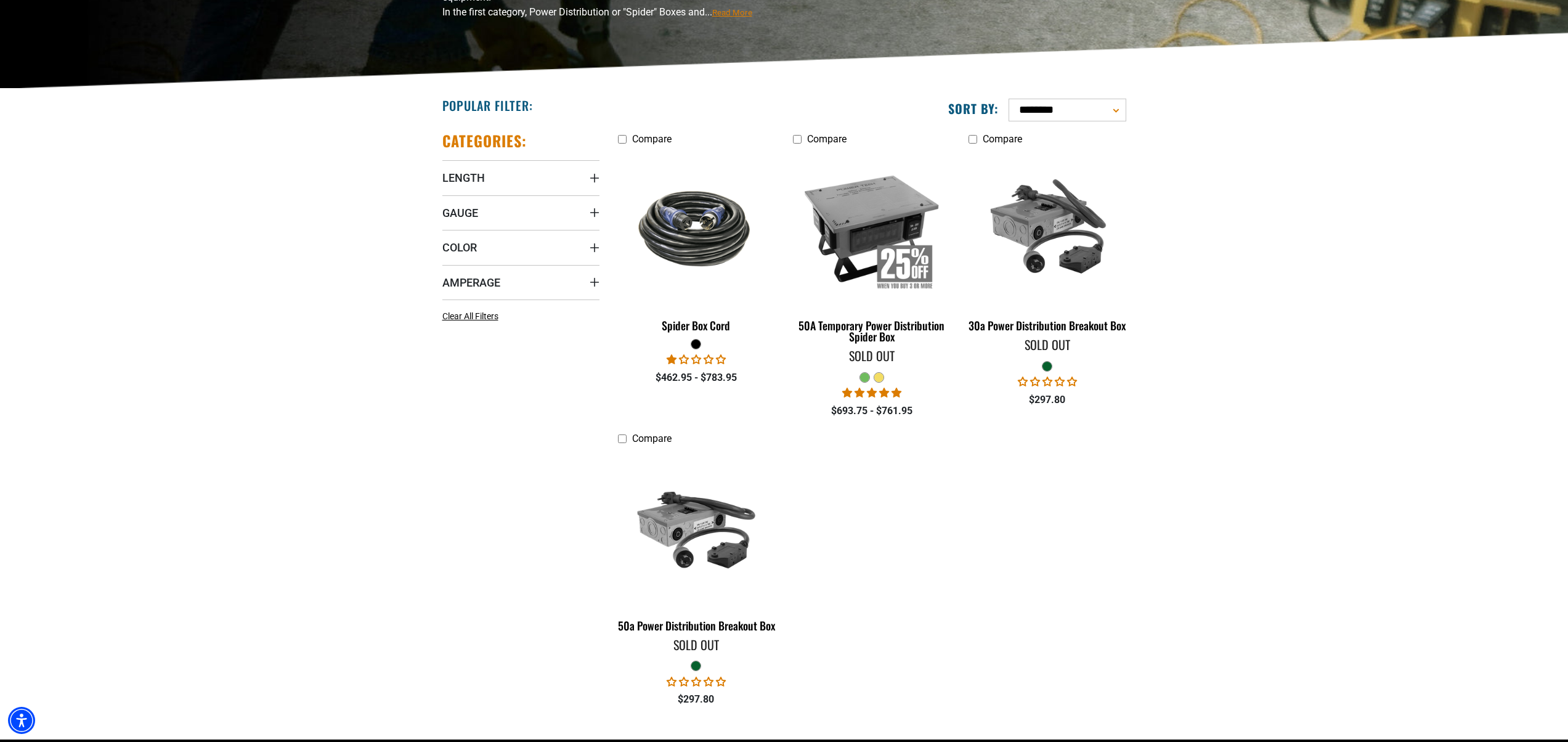
click at [1277, 380] on section "**********" at bounding box center [784, 414] width 1568 height 650
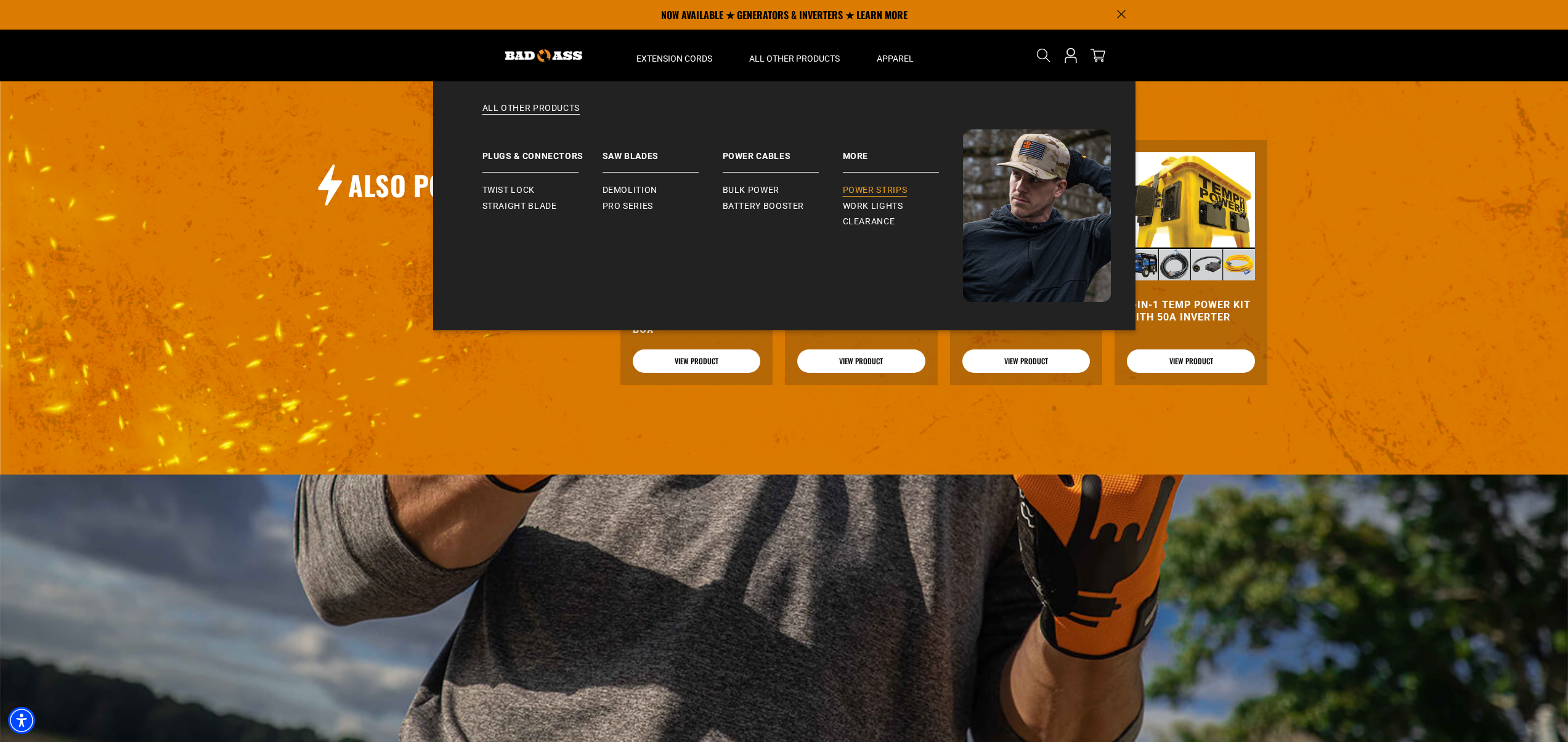
click at [892, 194] on span "Power Strips" at bounding box center [875, 190] width 65 height 11
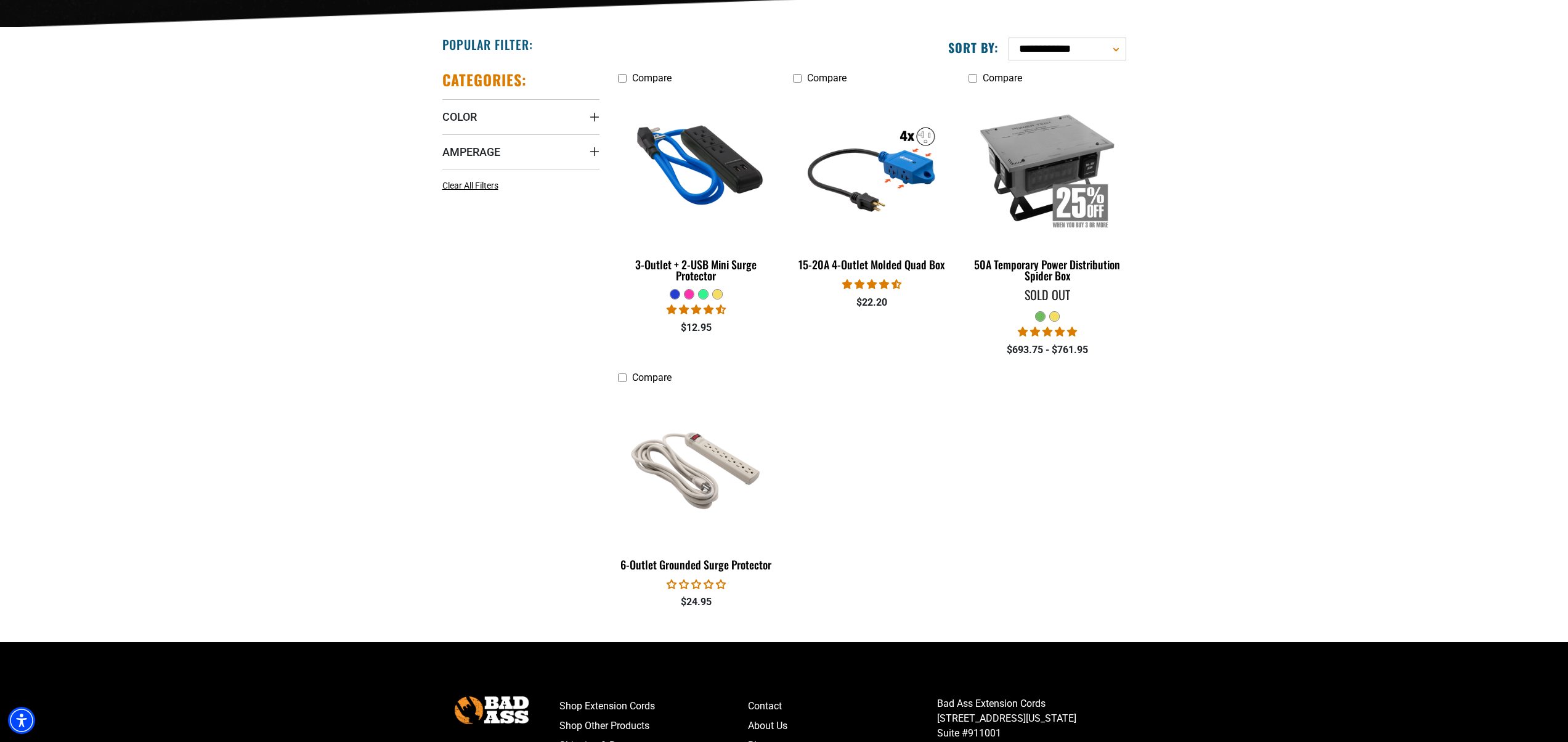
scroll to position [285, 0]
drag, startPoint x: 1240, startPoint y: 356, endPoint x: 1229, endPoint y: 281, distance: 75.8
click at [1256, 212] on section "**********" at bounding box center [784, 334] width 1568 height 614
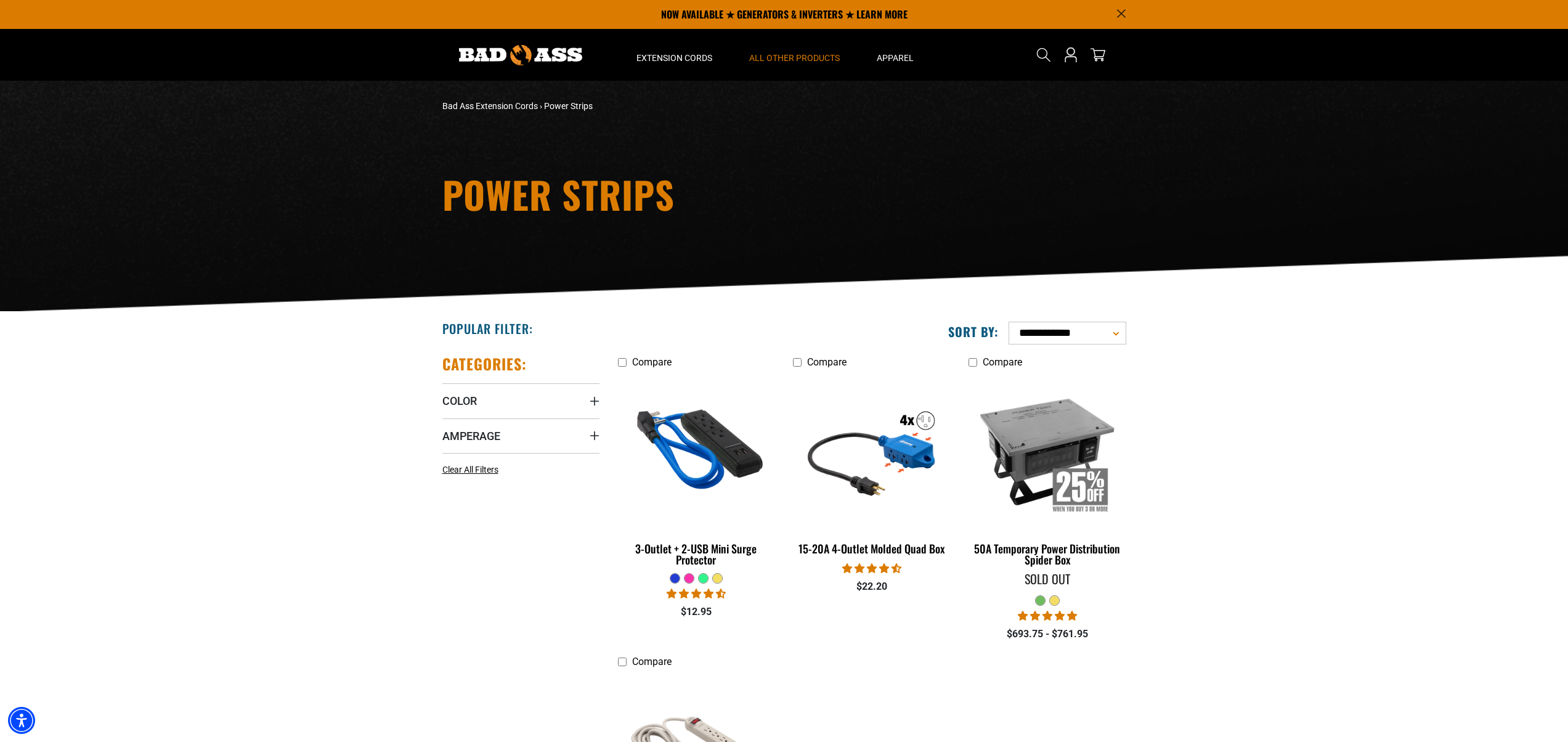
scroll to position [0, 0]
